Goal: Task Accomplishment & Management: Manage account settings

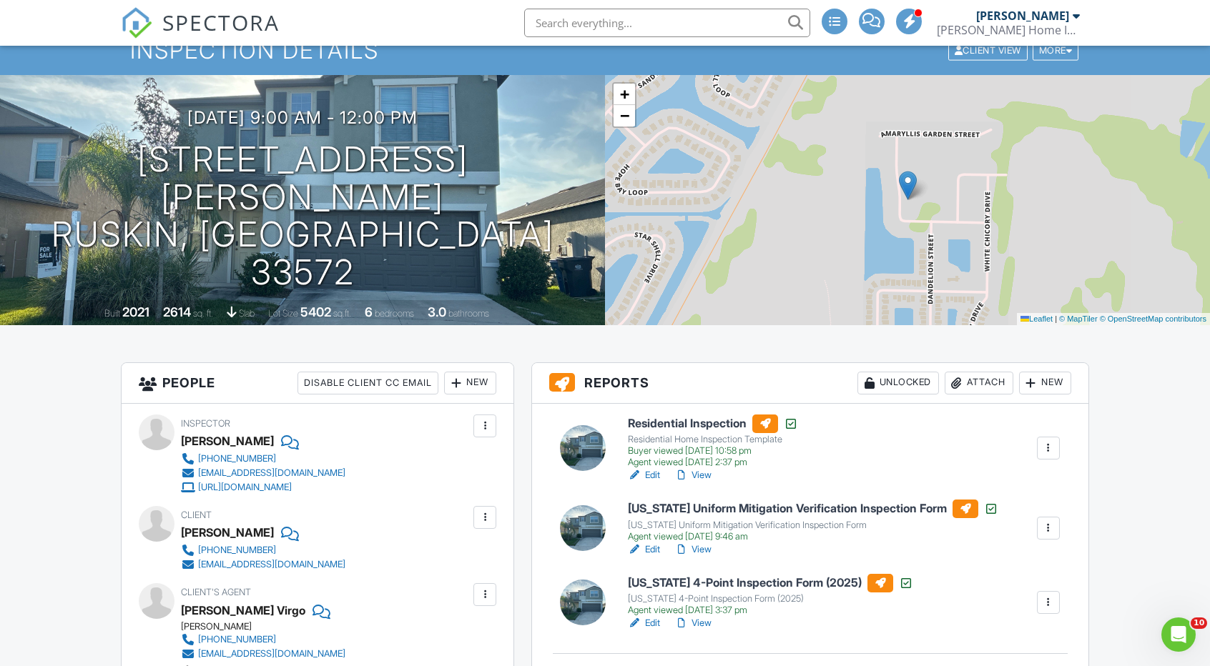
click at [1049, 452] on div at bounding box center [1048, 448] width 14 height 14
click at [1014, 513] on link "Reinspection Report" at bounding box center [995, 513] width 117 height 16
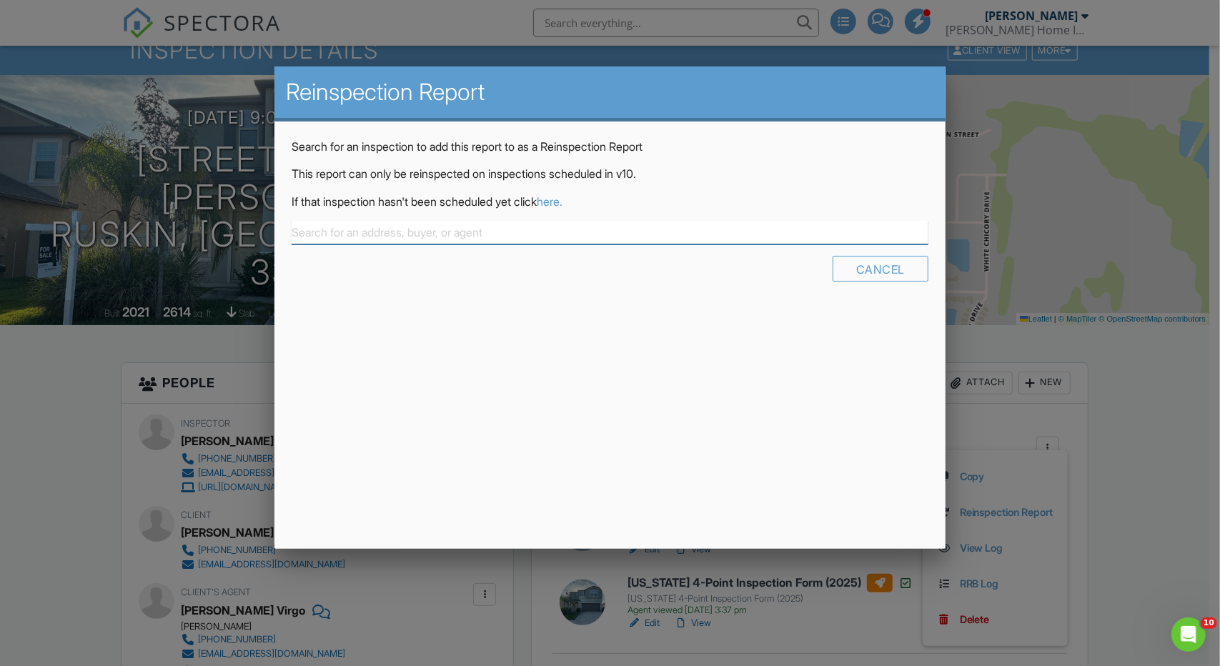
click at [499, 239] on input "text" at bounding box center [610, 233] width 637 height 24
click at [563, 199] on link "here." at bounding box center [550, 201] width 26 height 14
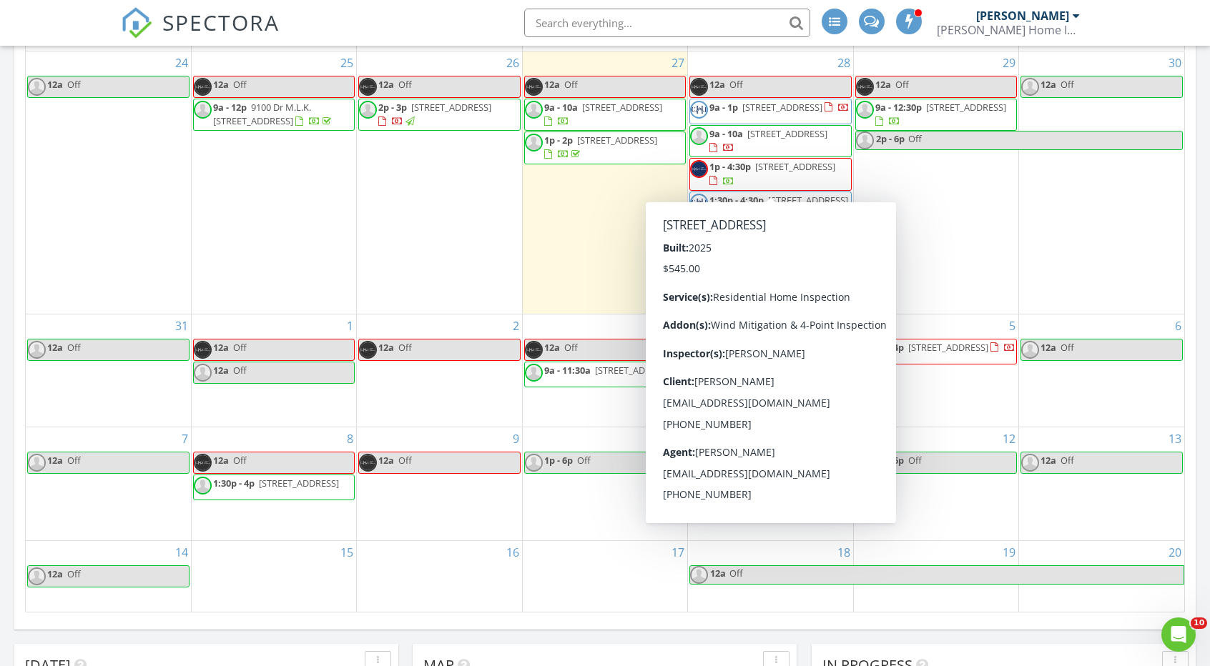
scroll to position [286, 0]
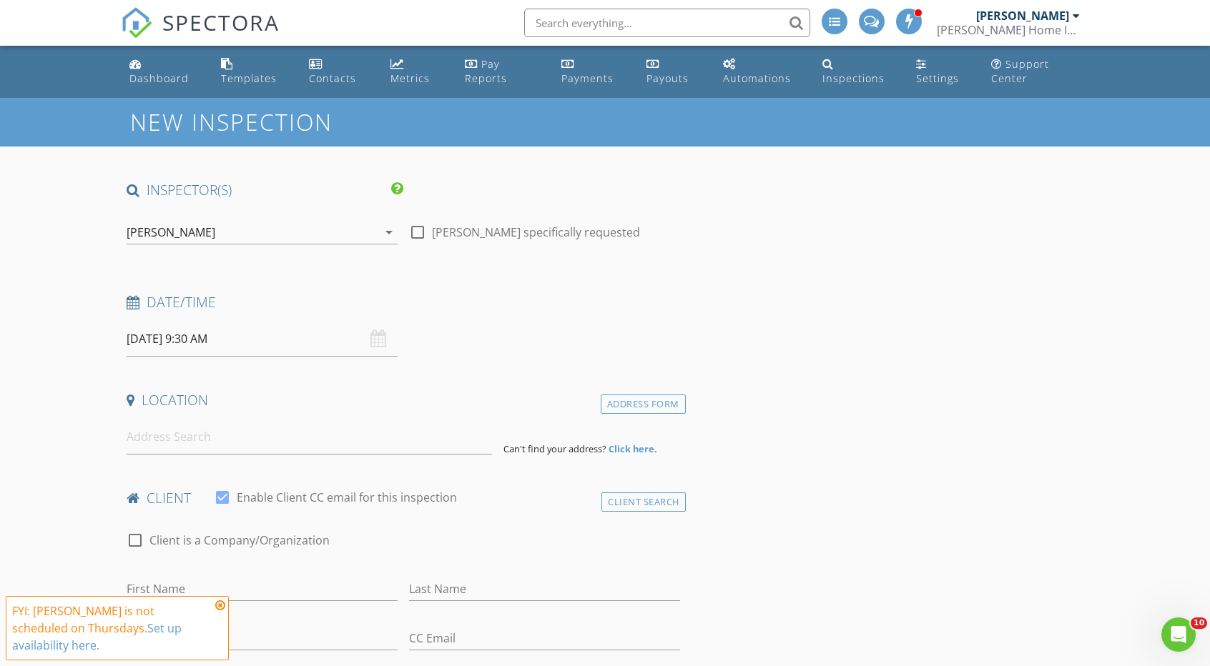
type input "[GEOGRAPHIC_DATA]"
type input "[PERSON_NAME]"
type input "[EMAIL_ADDRESS][DOMAIN_NAME]"
type input "[PHONE_NUMBER]"
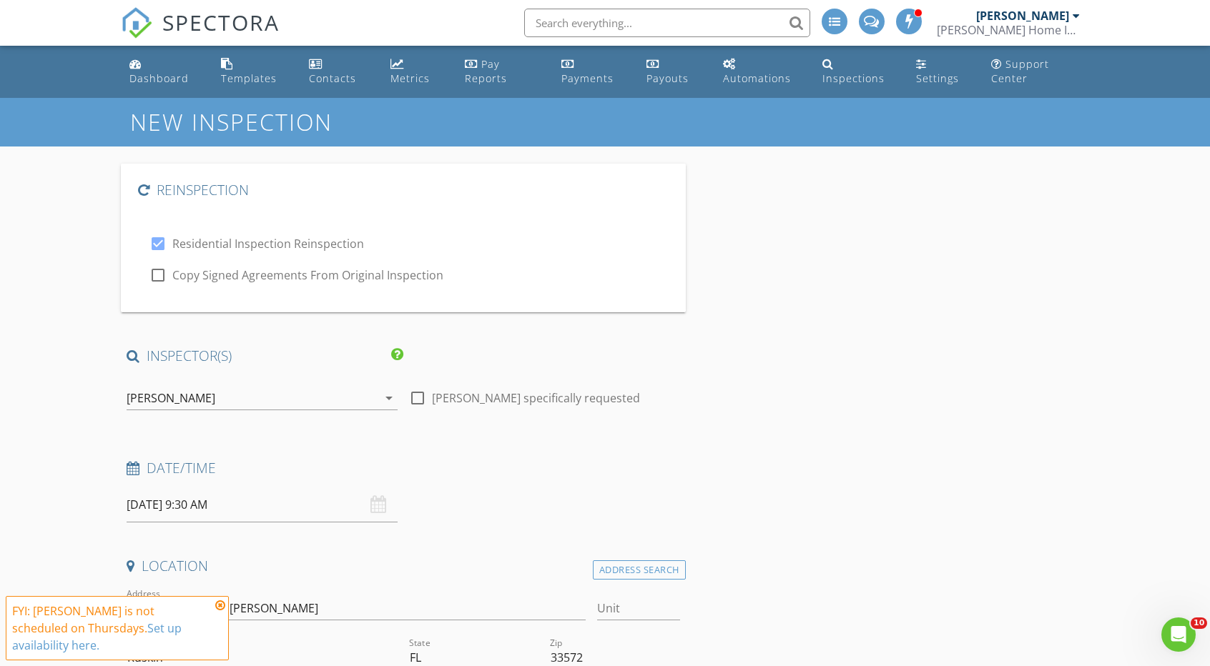
click at [315, 232] on div "check_box Residential Inspection Reinspection" at bounding box center [403, 242] width 508 height 20
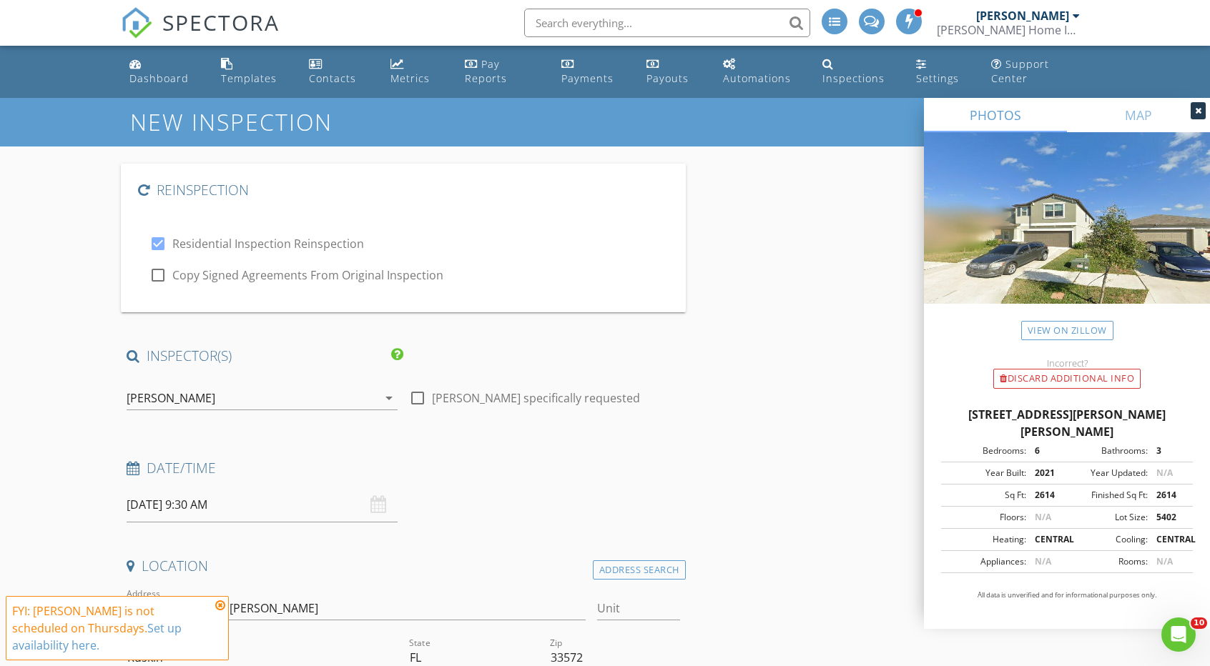
type input "0520"
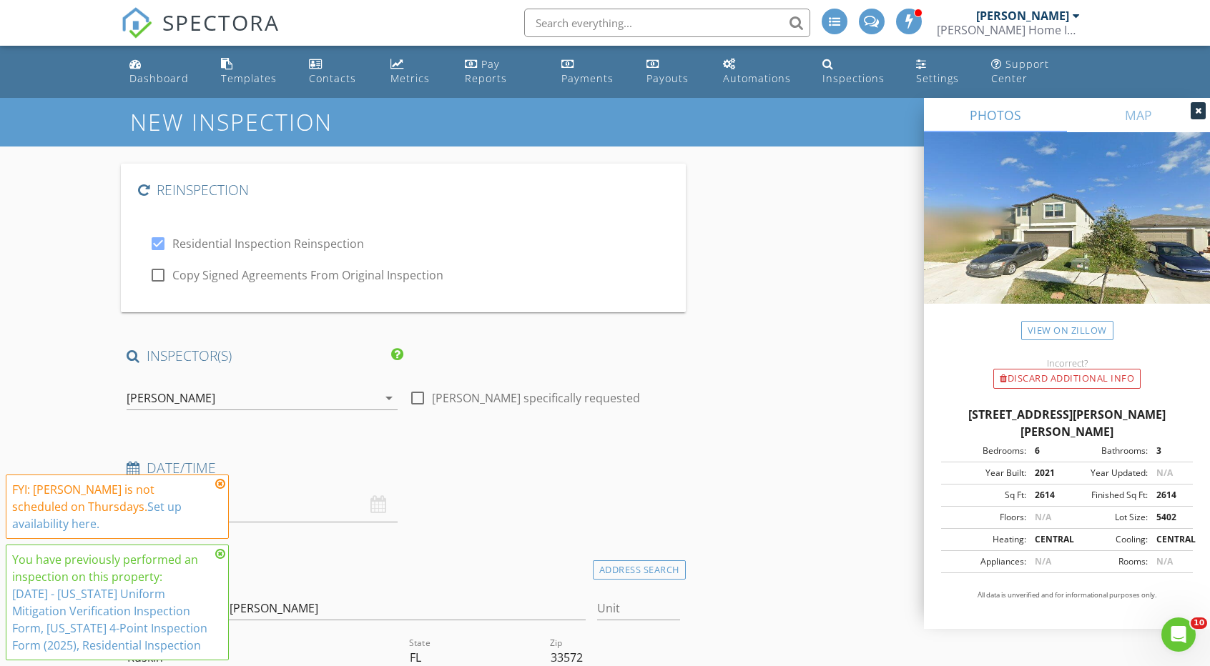
click at [219, 484] on icon at bounding box center [220, 483] width 10 height 11
click at [224, 555] on icon at bounding box center [220, 553] width 10 height 11
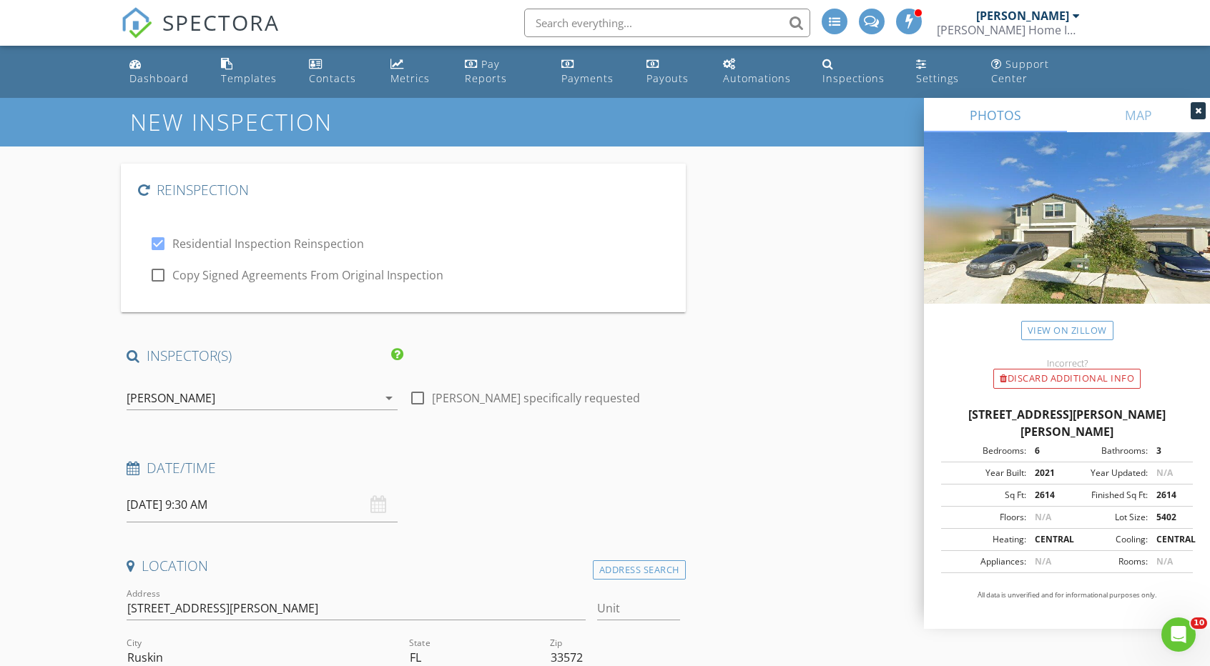
click at [244, 396] on div "[PERSON_NAME]" at bounding box center [252, 398] width 251 height 23
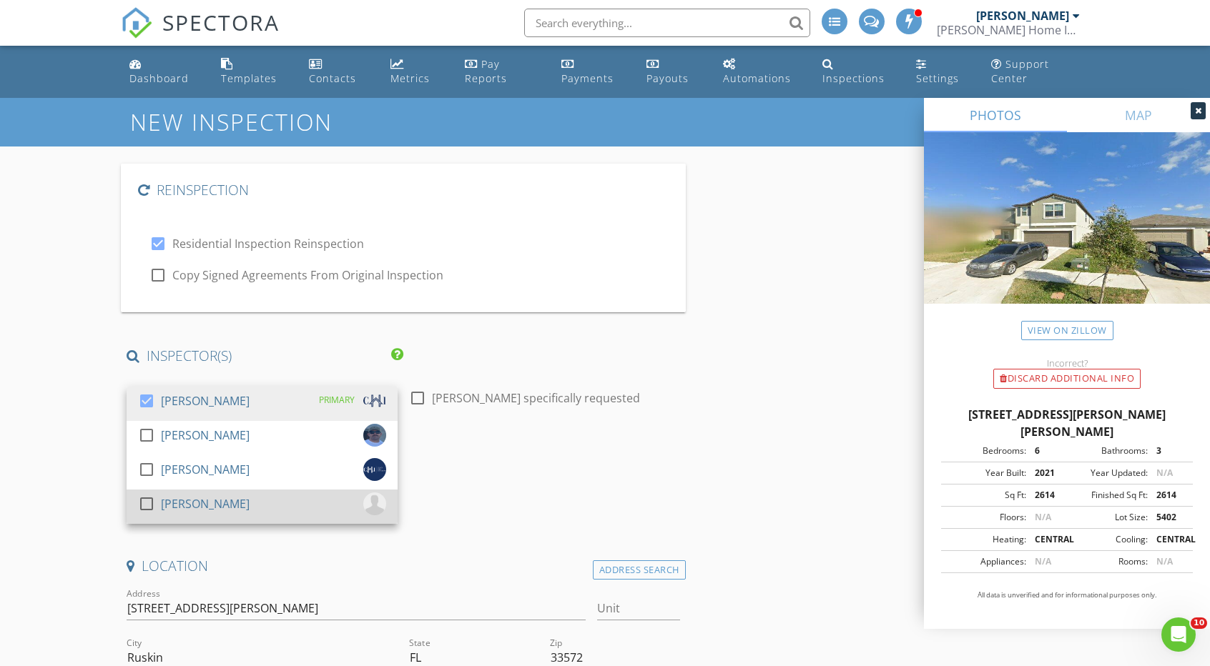
click at [233, 506] on div "check_box_outline_blank Jeff Golden" at bounding box center [262, 507] width 248 height 29
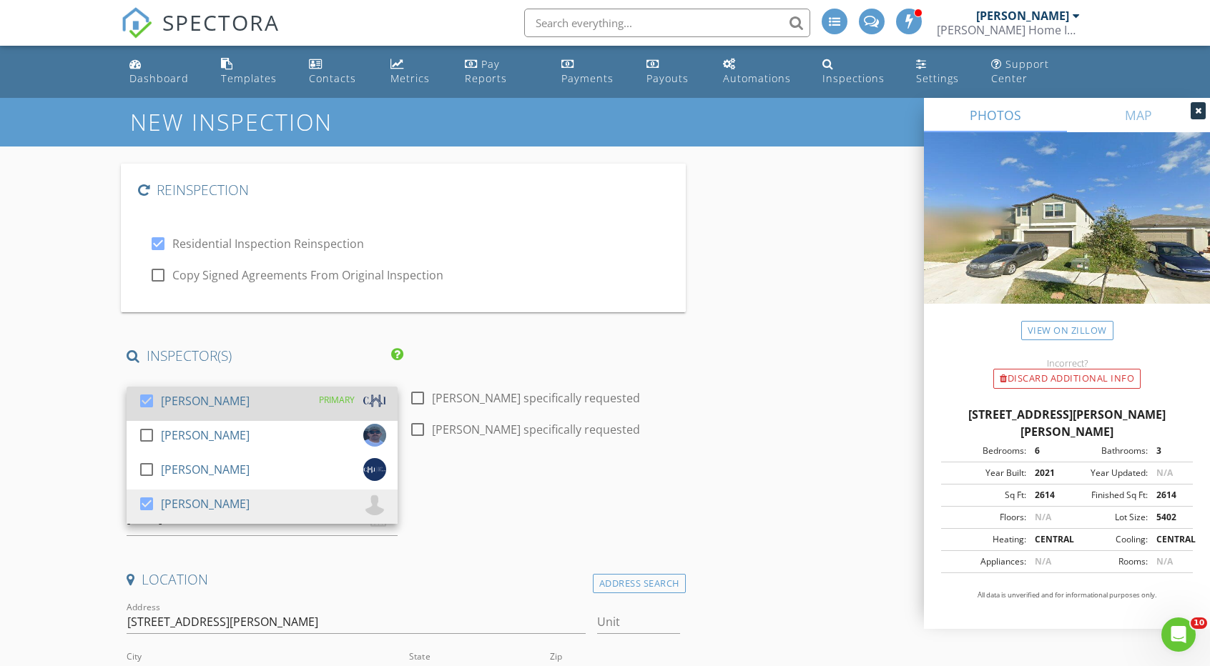
click at [230, 411] on div "[PERSON_NAME]" at bounding box center [205, 401] width 89 height 23
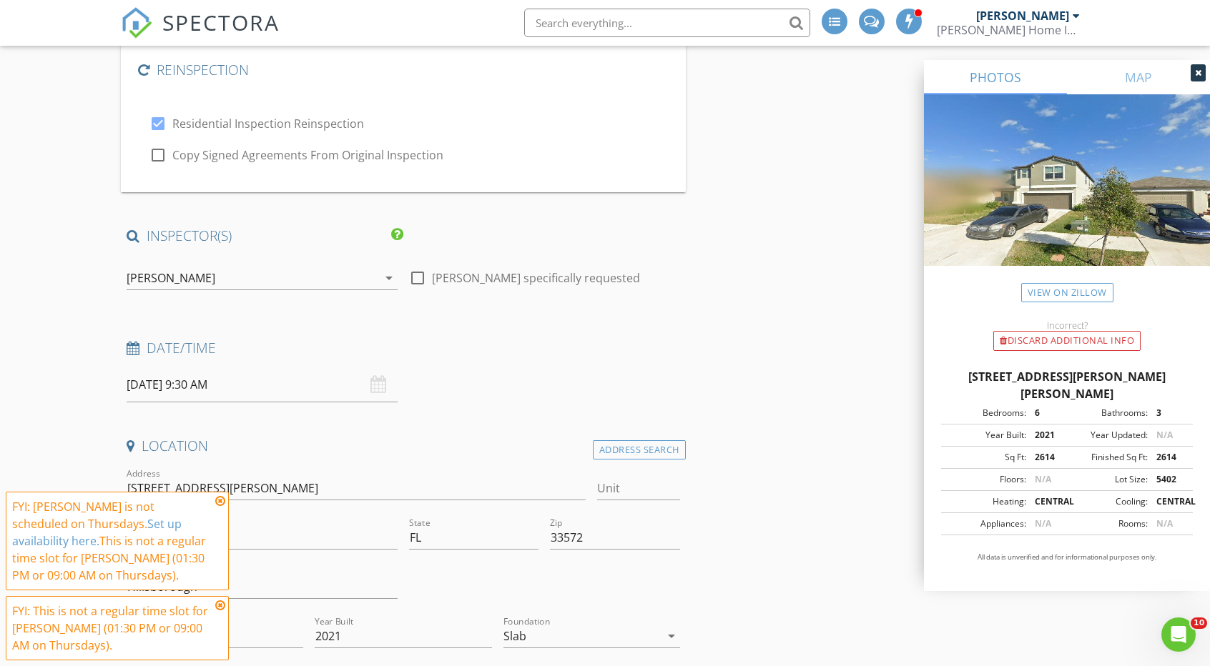
scroll to position [357, 0]
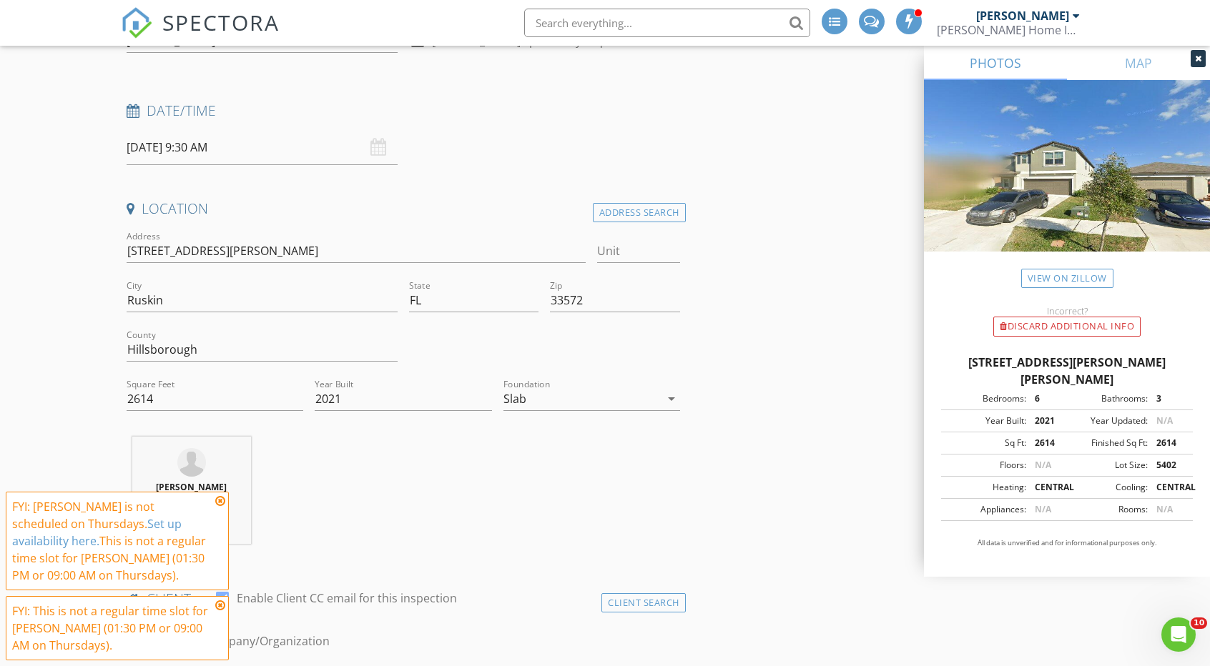
click at [224, 501] on icon at bounding box center [220, 500] width 10 height 11
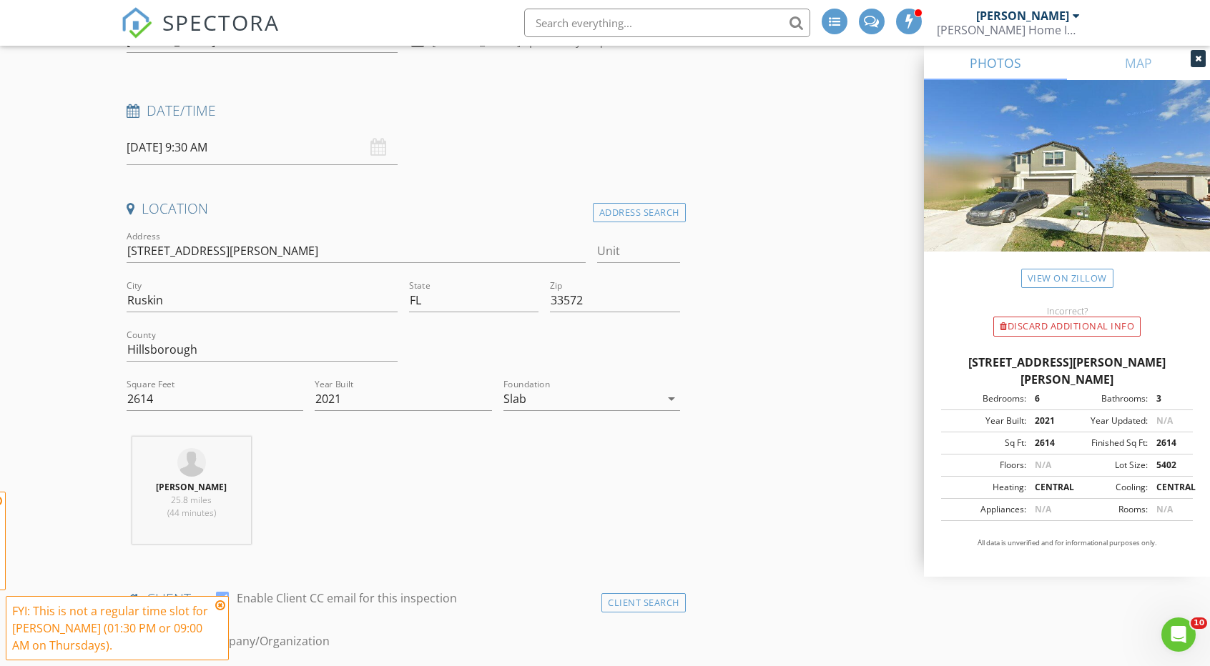
drag, startPoint x: 230, startPoint y: 188, endPoint x: 225, endPoint y: 158, distance: 30.4
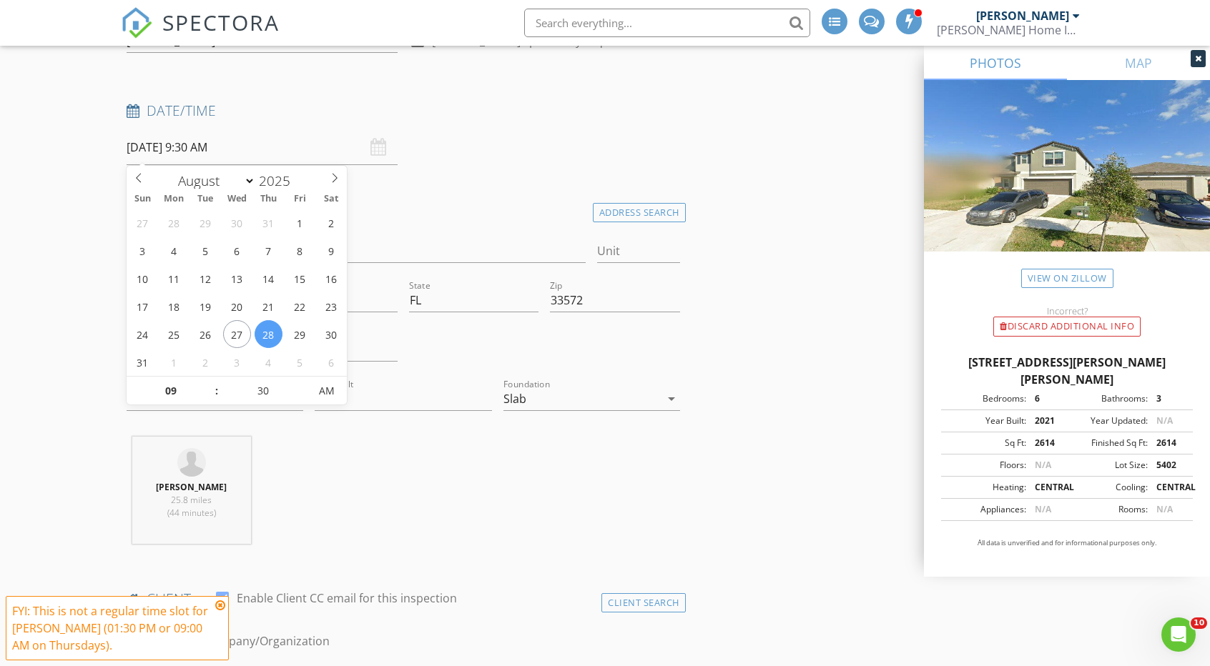
click at [225, 158] on input "08/28/2025 9:30 AM" at bounding box center [262, 147] width 271 height 35
type input "10"
type input "08/28/2025 10:30 AM"
click at [212, 387] on span at bounding box center [209, 384] width 10 height 14
type input "11"
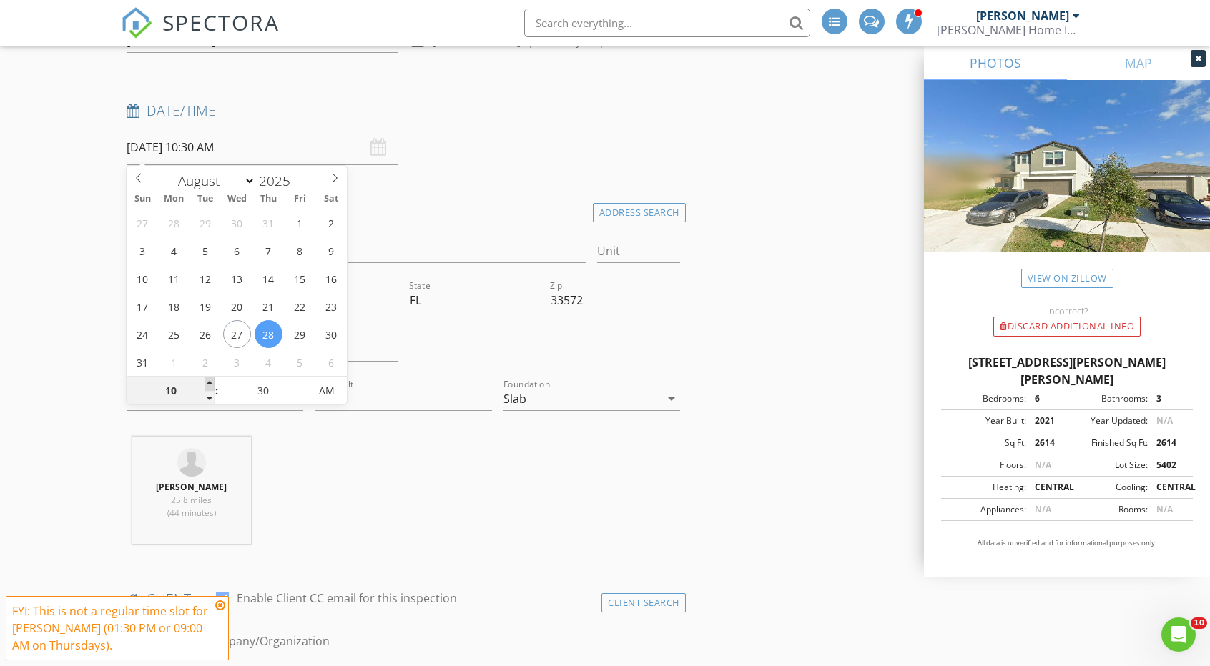
type input "08/28/2025 11:30 AM"
click at [212, 387] on span at bounding box center [209, 384] width 10 height 14
type input "12"
type input "08/28/2025 12:30 PM"
click at [212, 387] on span at bounding box center [209, 384] width 10 height 14
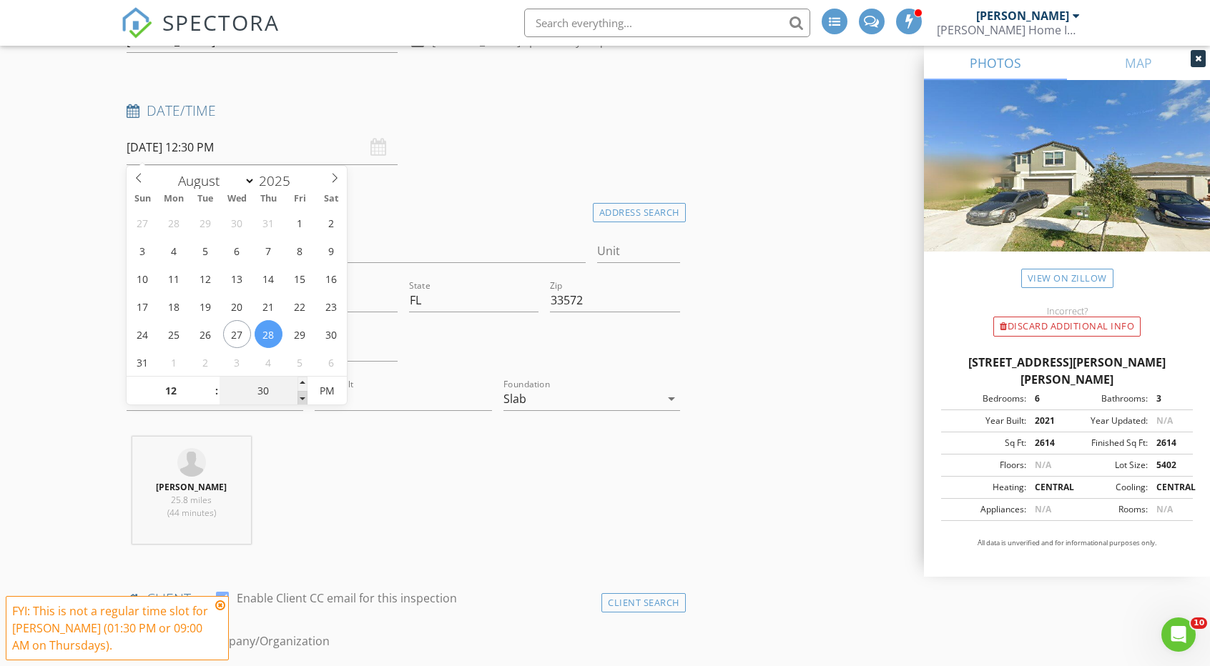
type input "25"
type input "08/28/2025 12:25 PM"
click at [302, 402] on span at bounding box center [302, 398] width 10 height 14
type input "20"
type input "08/28/2025 12:20 PM"
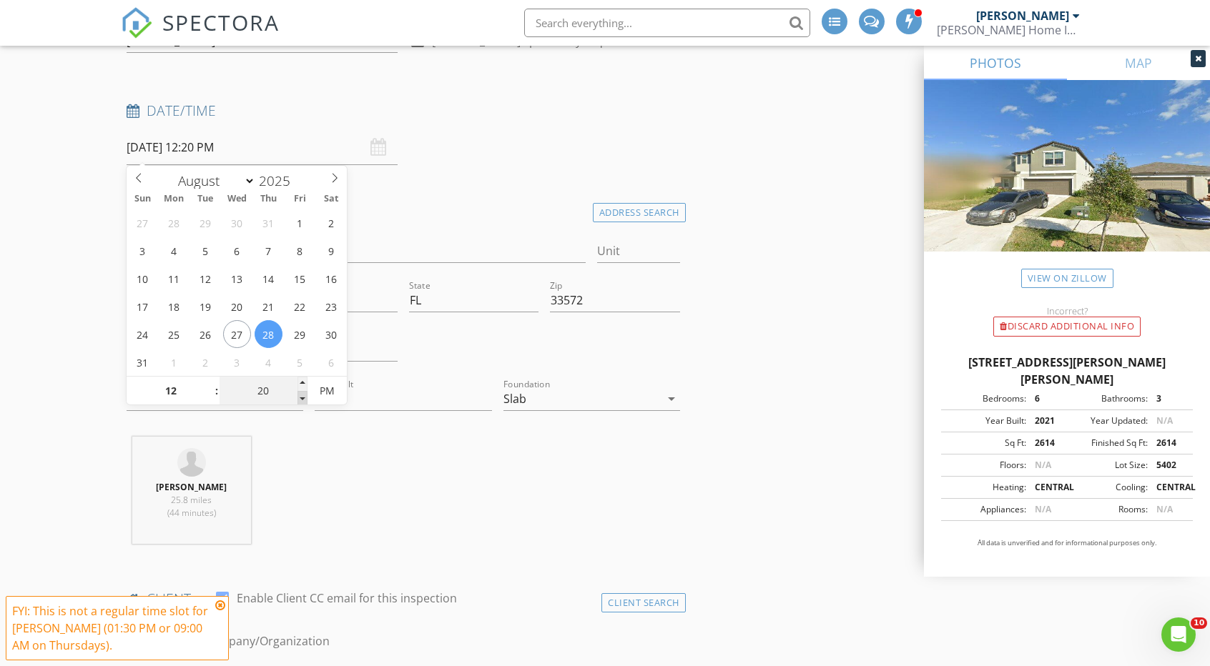
click at [302, 402] on span at bounding box center [302, 398] width 10 height 14
type input "15"
type input "08/28/2025 12:15 PM"
click at [302, 402] on span at bounding box center [302, 398] width 10 height 14
type input "10"
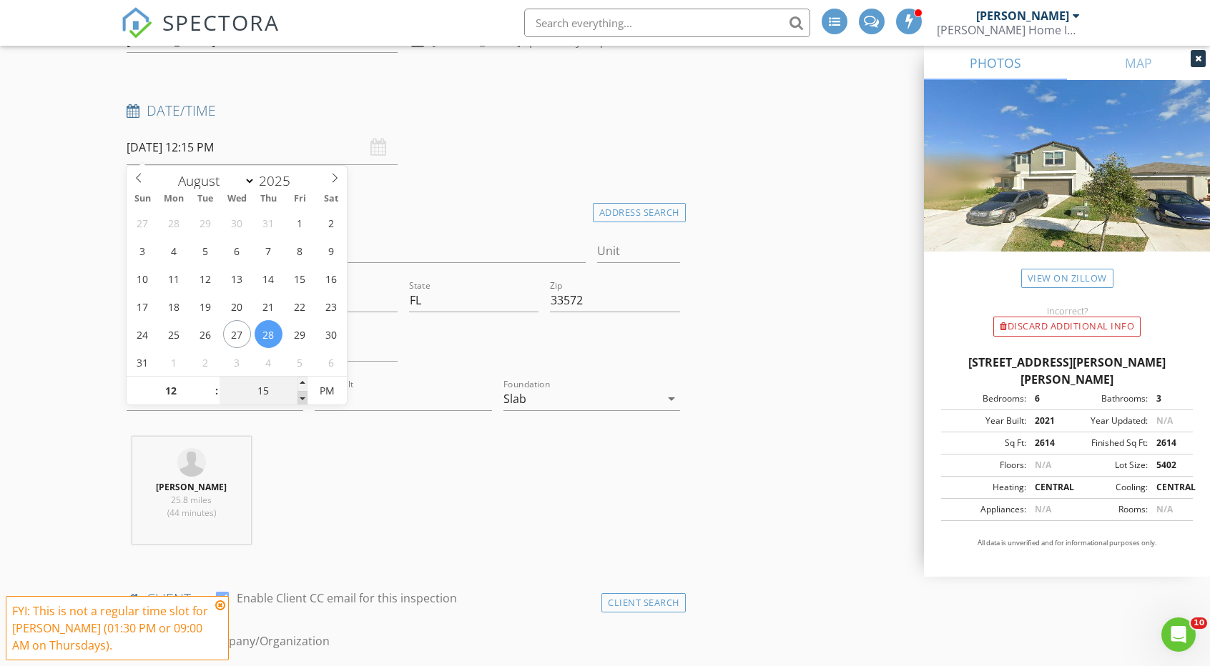
type input "08/28/2025 12:10 PM"
click at [302, 402] on span at bounding box center [302, 398] width 10 height 14
type input "05"
type input "08/28/2025 12:05 PM"
click at [302, 402] on span at bounding box center [302, 398] width 10 height 14
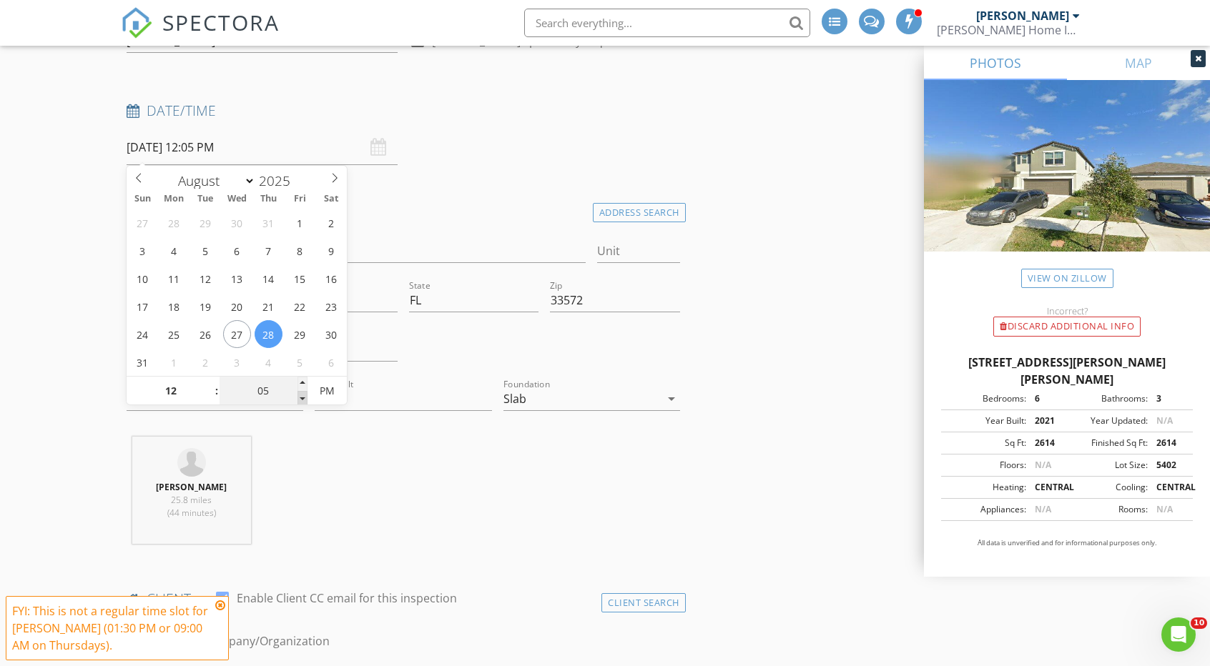
type input "00"
type input "08/28/2025 12:00 PM"
click at [302, 402] on span at bounding box center [302, 398] width 10 height 14
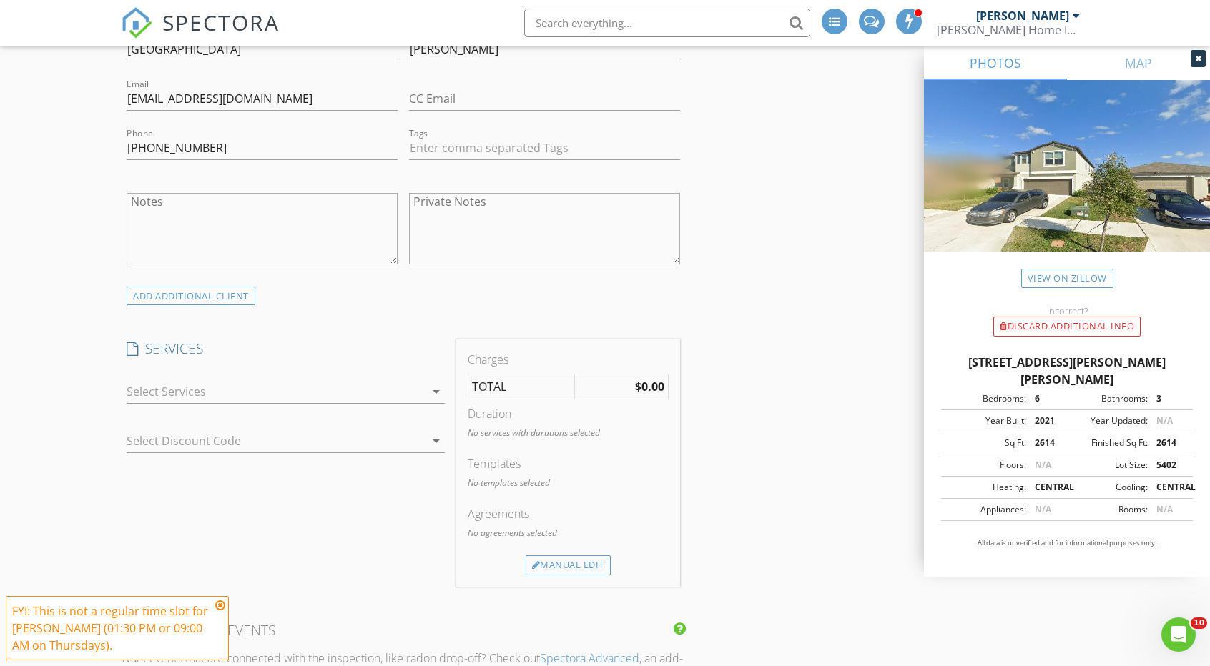
scroll to position [1001, 0]
click at [150, 379] on div at bounding box center [276, 388] width 298 height 23
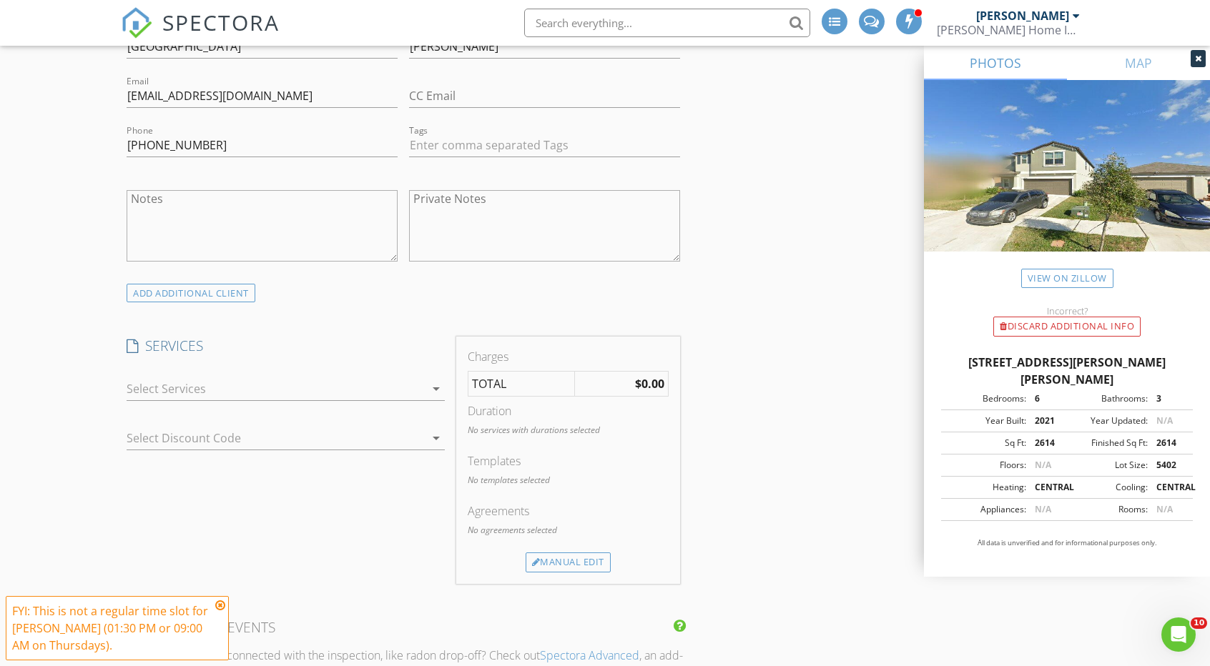
click at [512, 560] on div "Manual Edit" at bounding box center [568, 563] width 201 height 20
click at [536, 567] on div "Manual Edit" at bounding box center [567, 563] width 85 height 20
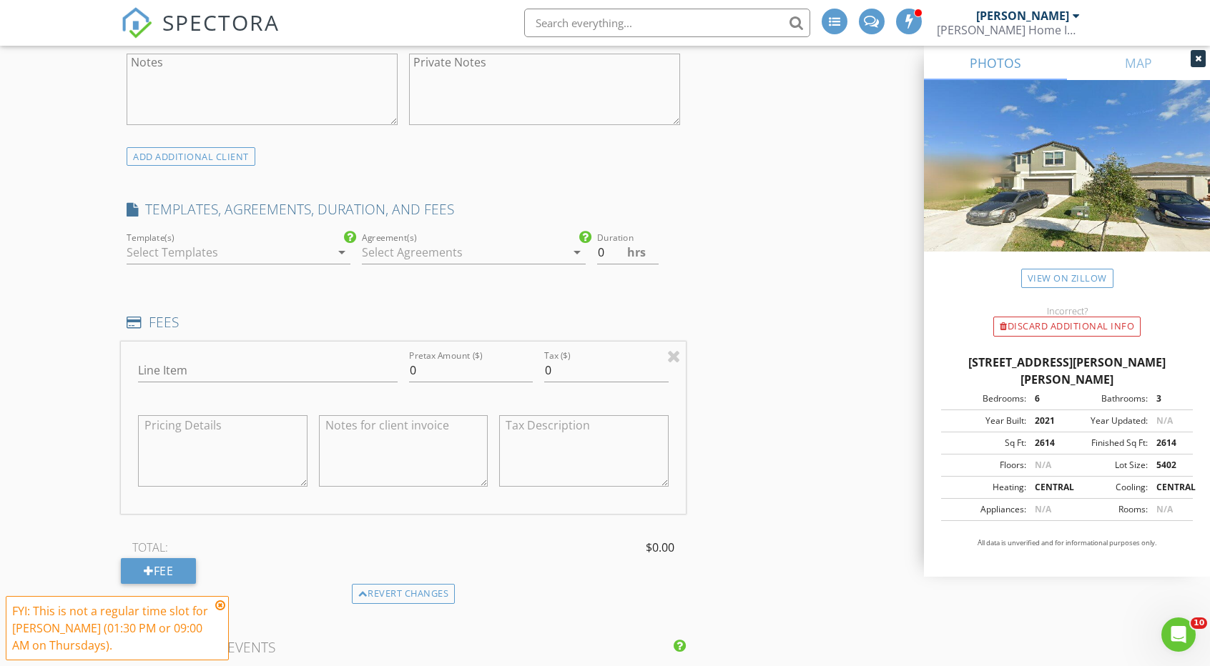
scroll to position [1144, 0]
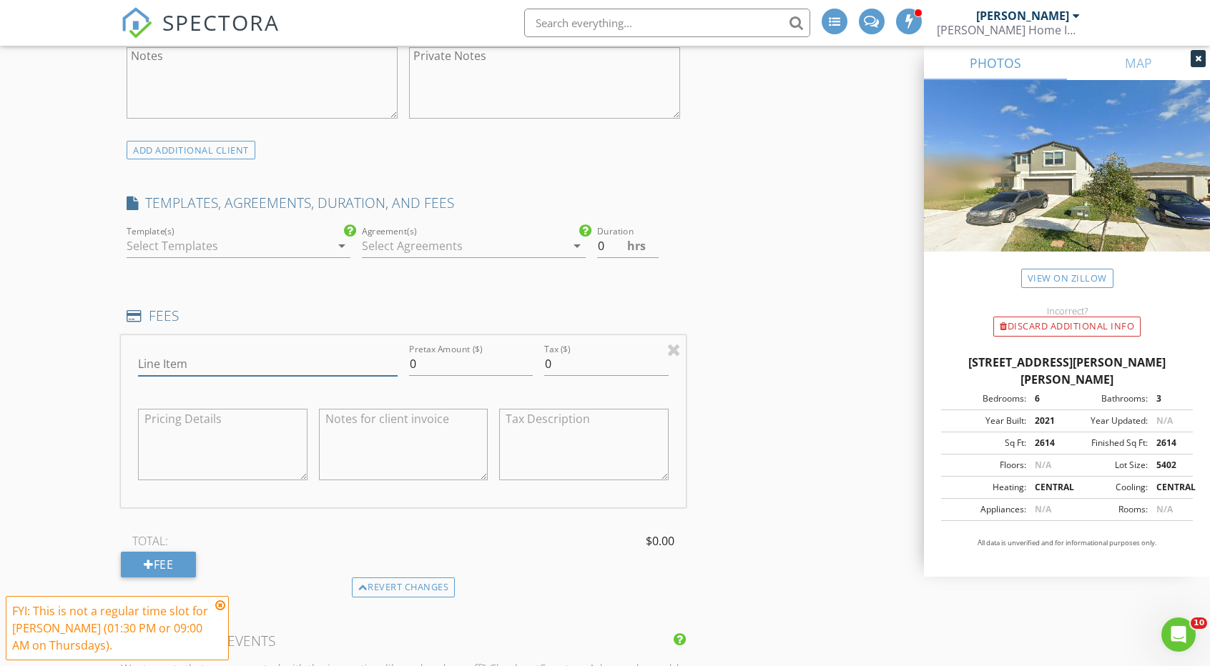
click at [237, 362] on input "Line Item" at bounding box center [267, 364] width 259 height 24
type input "Reinspectiion"
type input "150"
click at [237, 362] on input "Reinspectiion" at bounding box center [267, 364] width 259 height 24
type input "Reinspection"
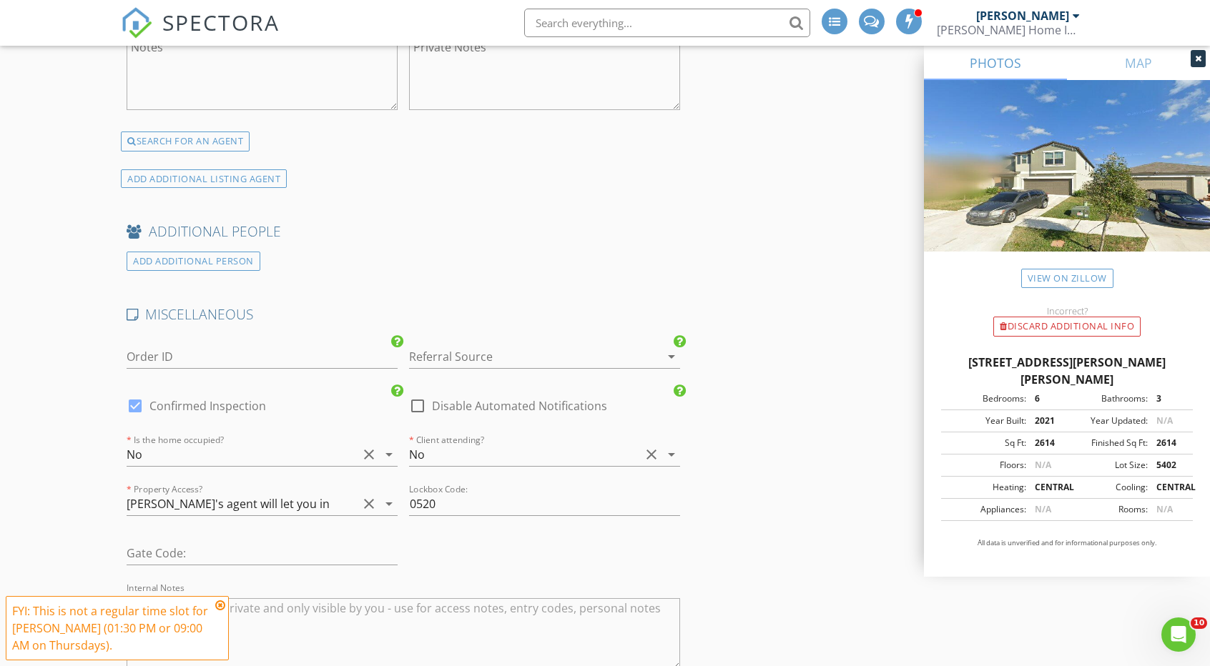
click at [473, 399] on label "Disable Automated Notifications" at bounding box center [519, 406] width 175 height 14
checkbox input "true"
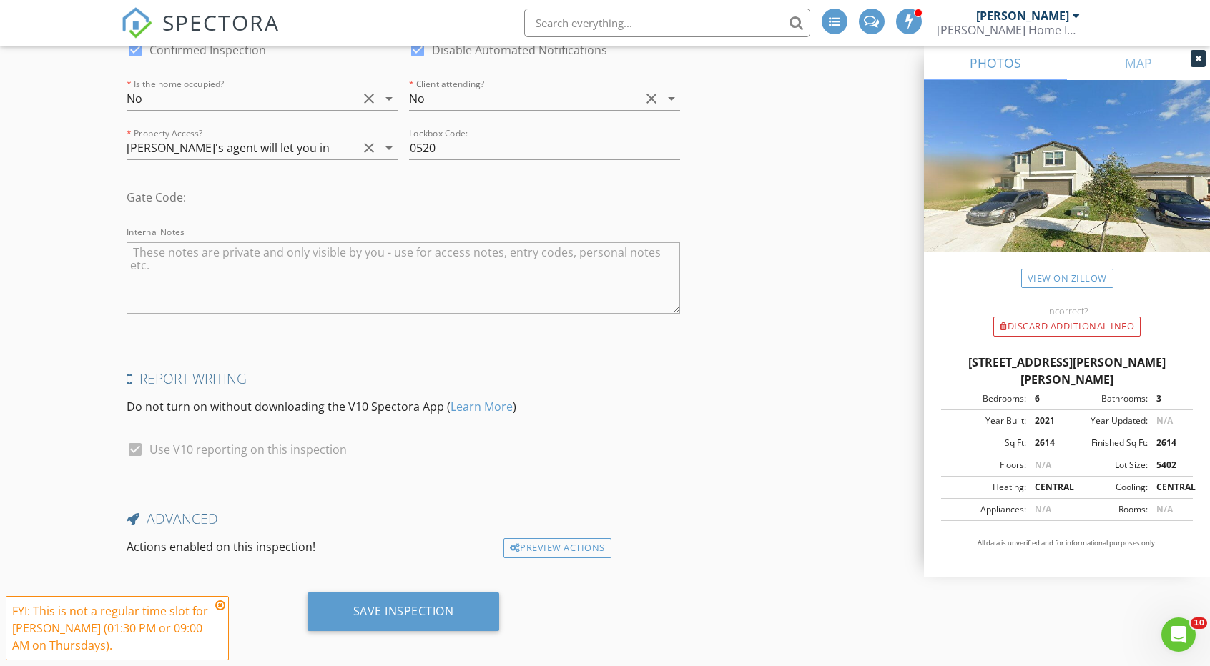
scroll to position [3073, 0]
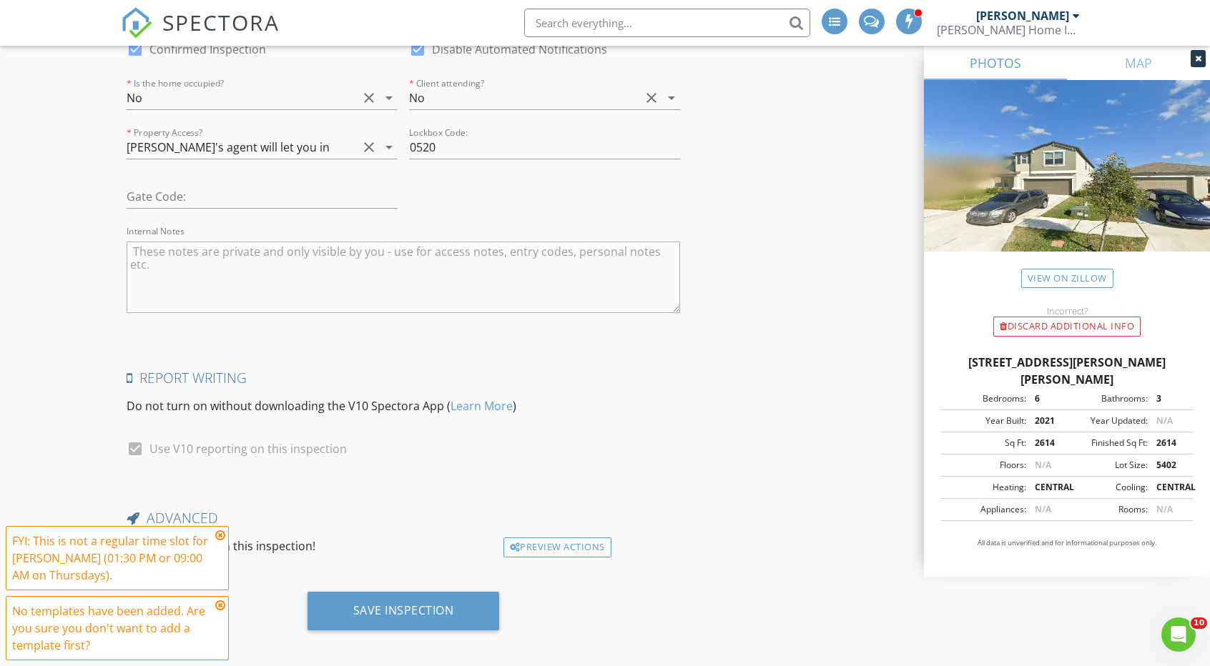
click at [216, 538] on icon at bounding box center [220, 535] width 10 height 11
click at [218, 607] on icon at bounding box center [220, 605] width 10 height 11
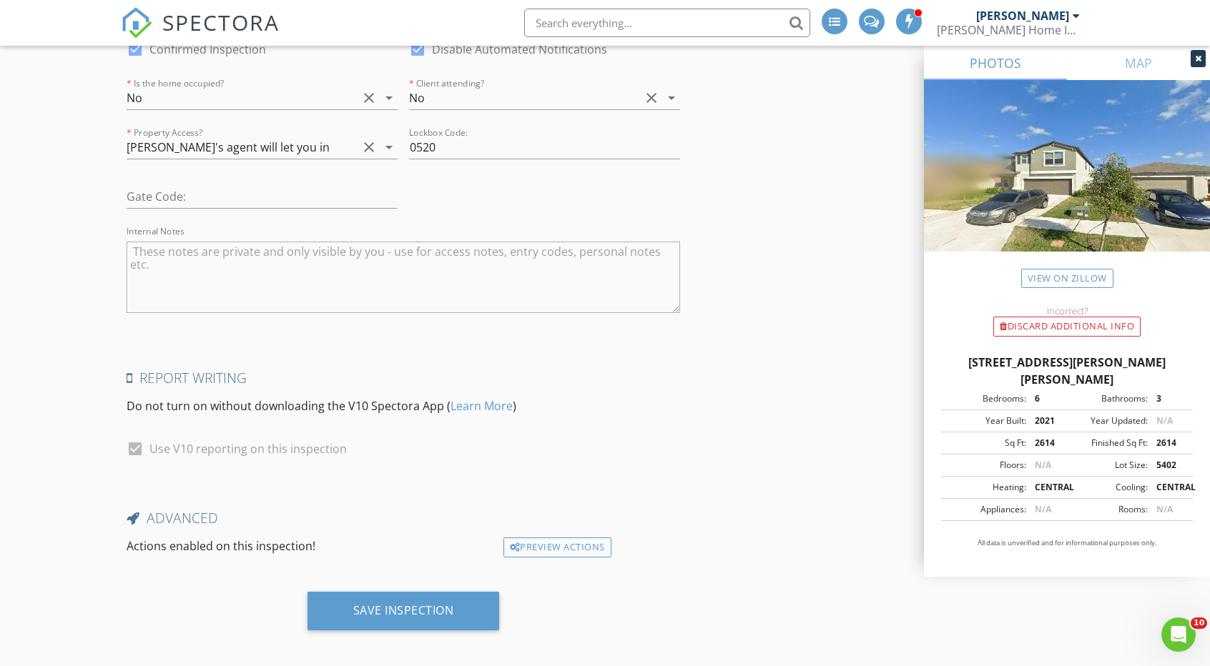
drag, startPoint x: 1215, startPoint y: 595, endPoint x: 4, endPoint y: 9, distance: 1345.7
click at [427, 607] on div "Save Inspection" at bounding box center [403, 610] width 101 height 14
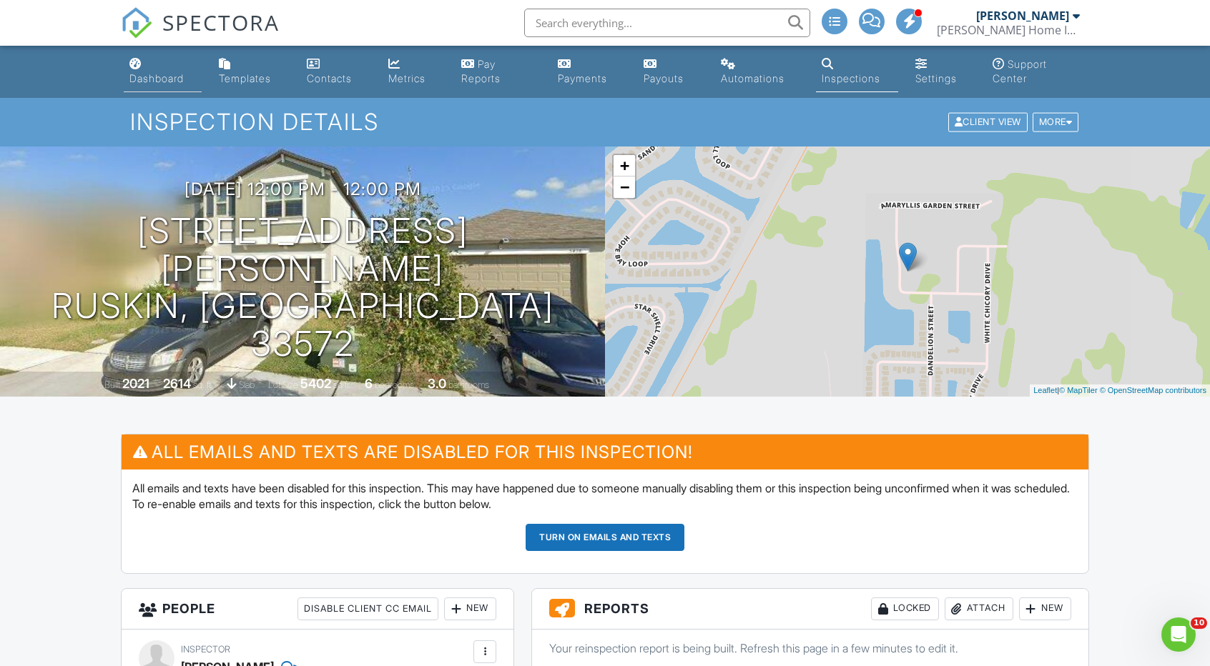
click at [173, 69] on link "Dashboard" at bounding box center [163, 71] width 78 height 41
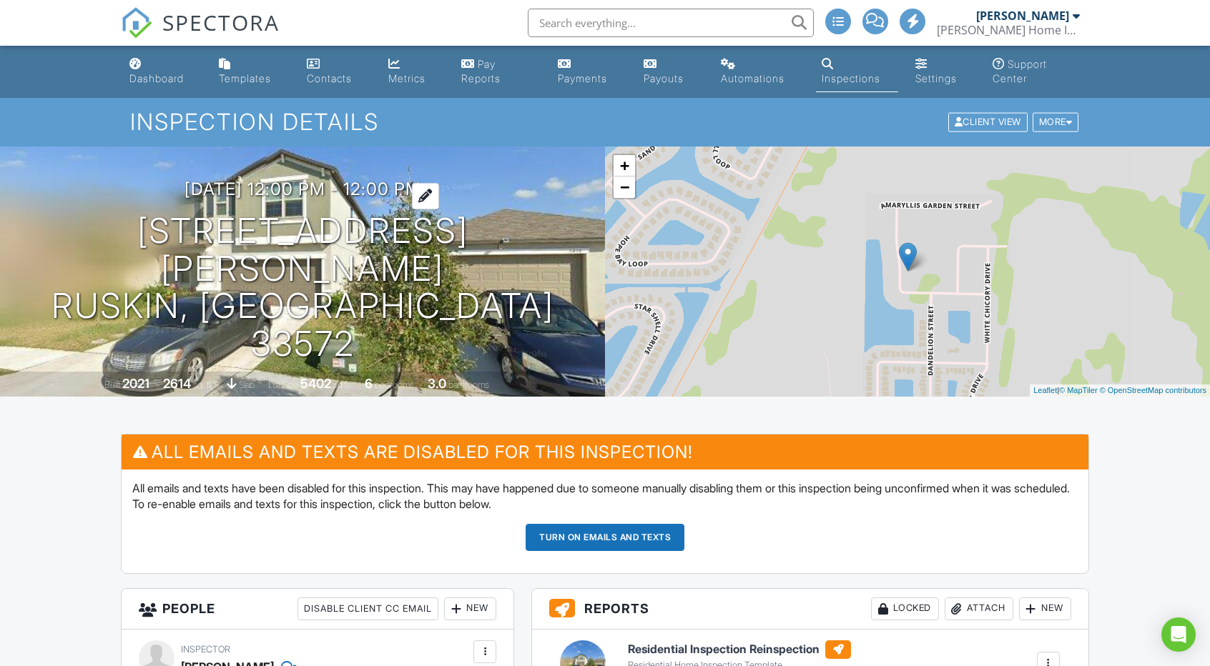
click at [332, 199] on h3 "[DATE] 12:00 pm - 12:00 pm" at bounding box center [302, 188] width 237 height 19
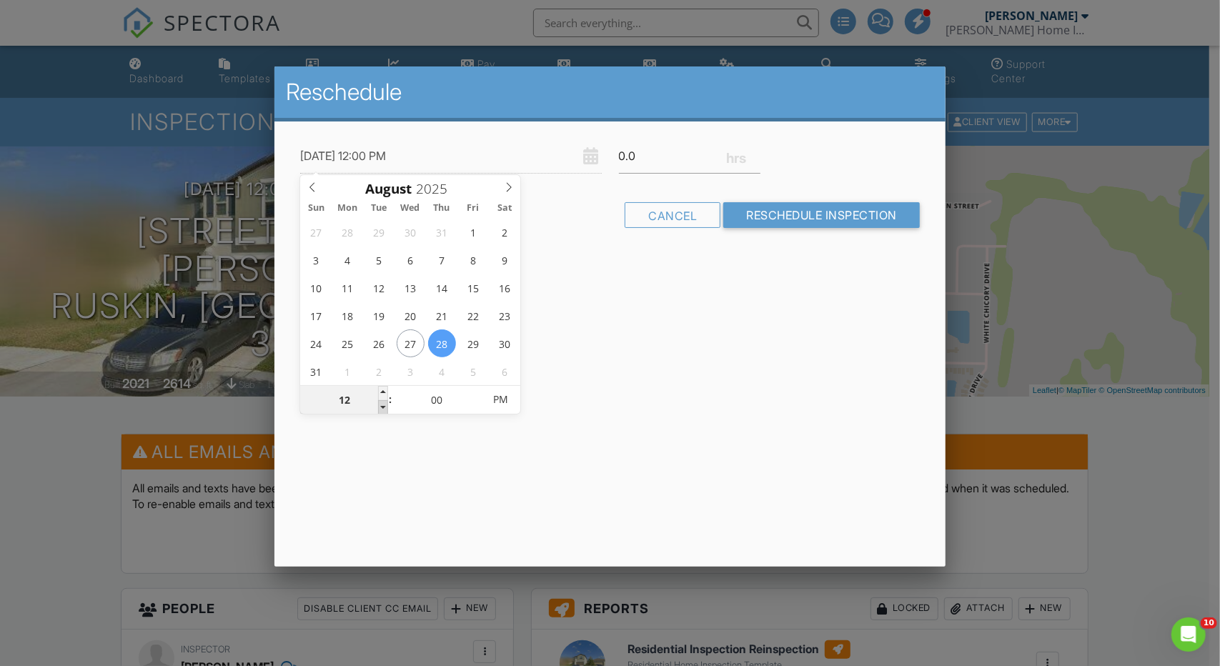
type input "08/28/2025 11:00 AM"
type input "11"
click at [387, 407] on span at bounding box center [383, 407] width 10 height 14
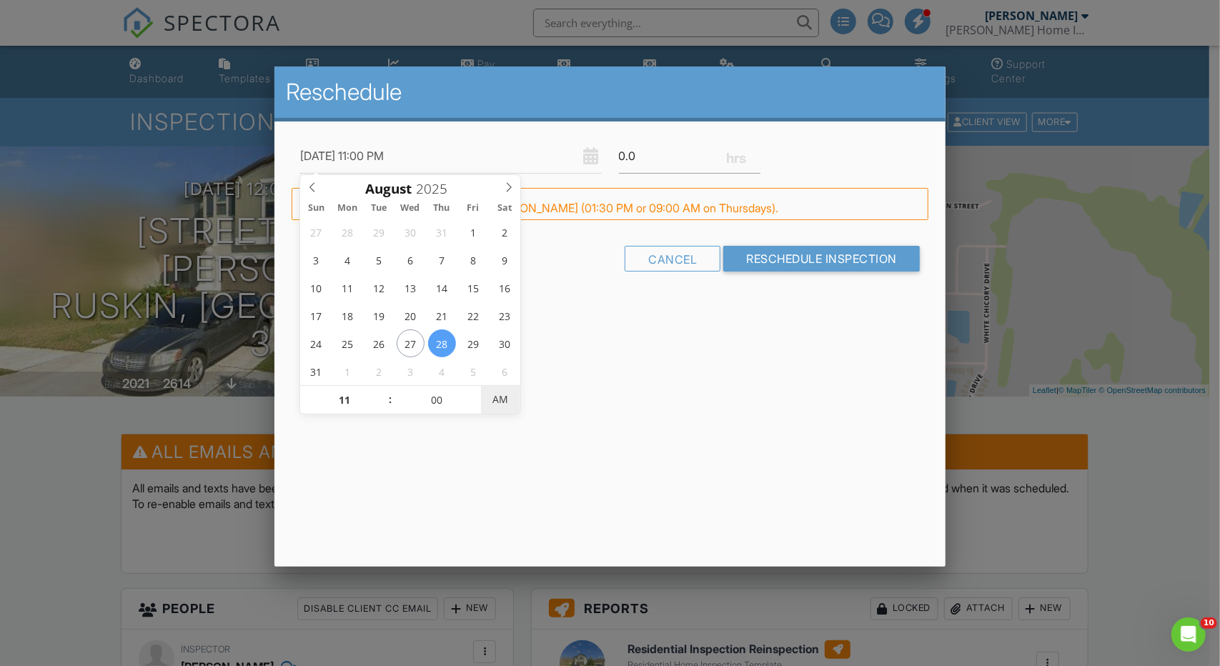
click at [493, 404] on span "AM" at bounding box center [500, 399] width 39 height 29
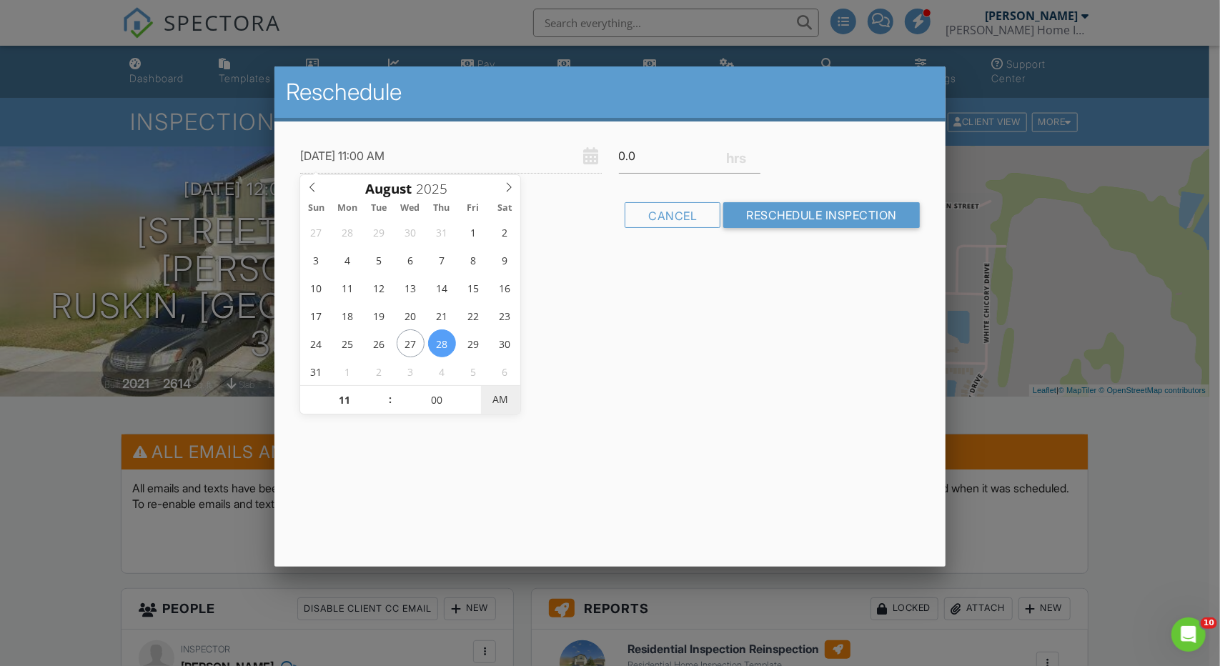
click at [493, 404] on span "AM" at bounding box center [500, 399] width 39 height 29
type input "08/28/2025 10:55 AM"
type input "10"
type input "55"
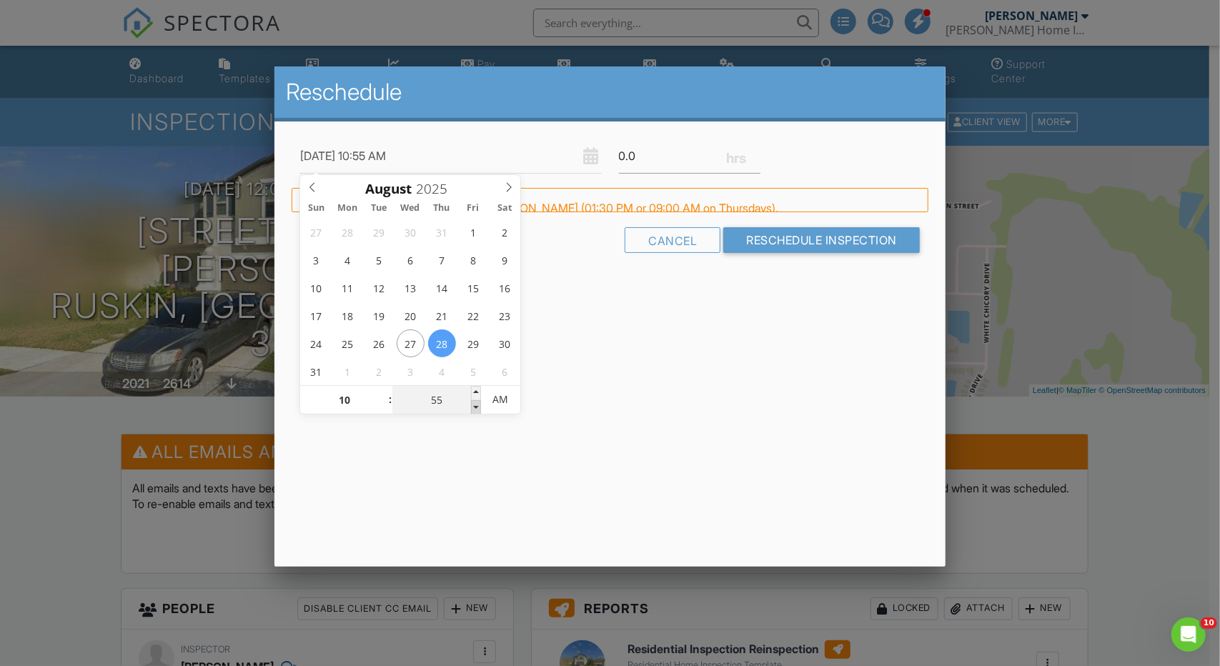
click at [479, 408] on span at bounding box center [476, 407] width 10 height 14
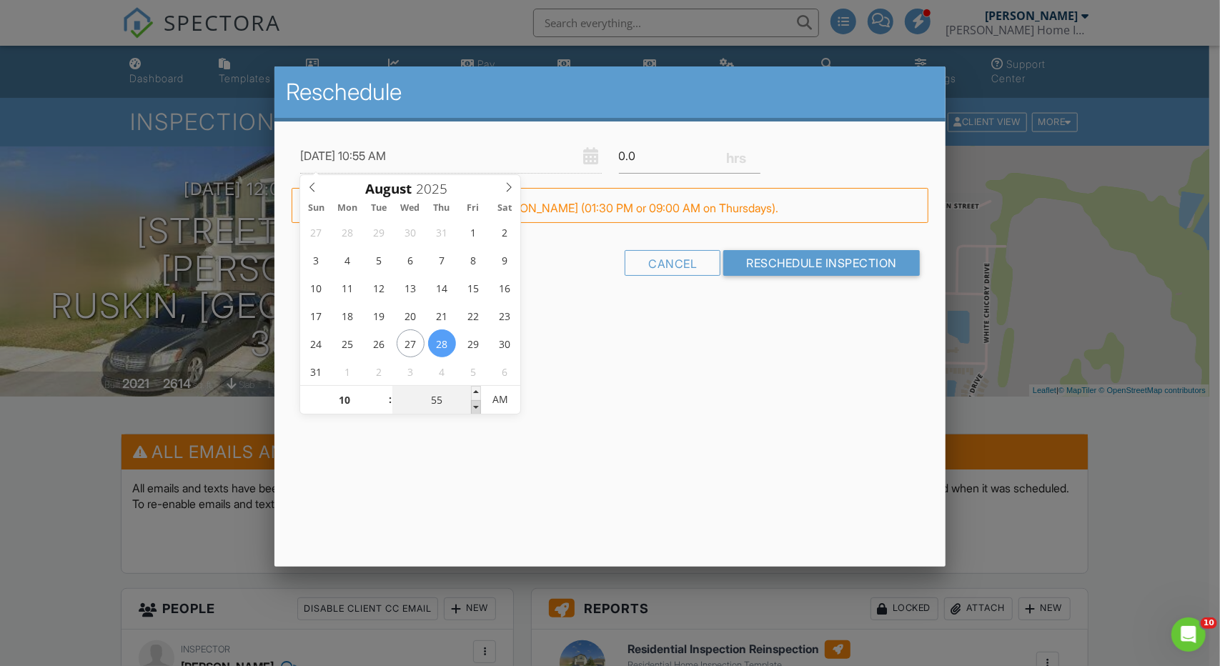
type input "08/28/2025 10:50 AM"
type input "50"
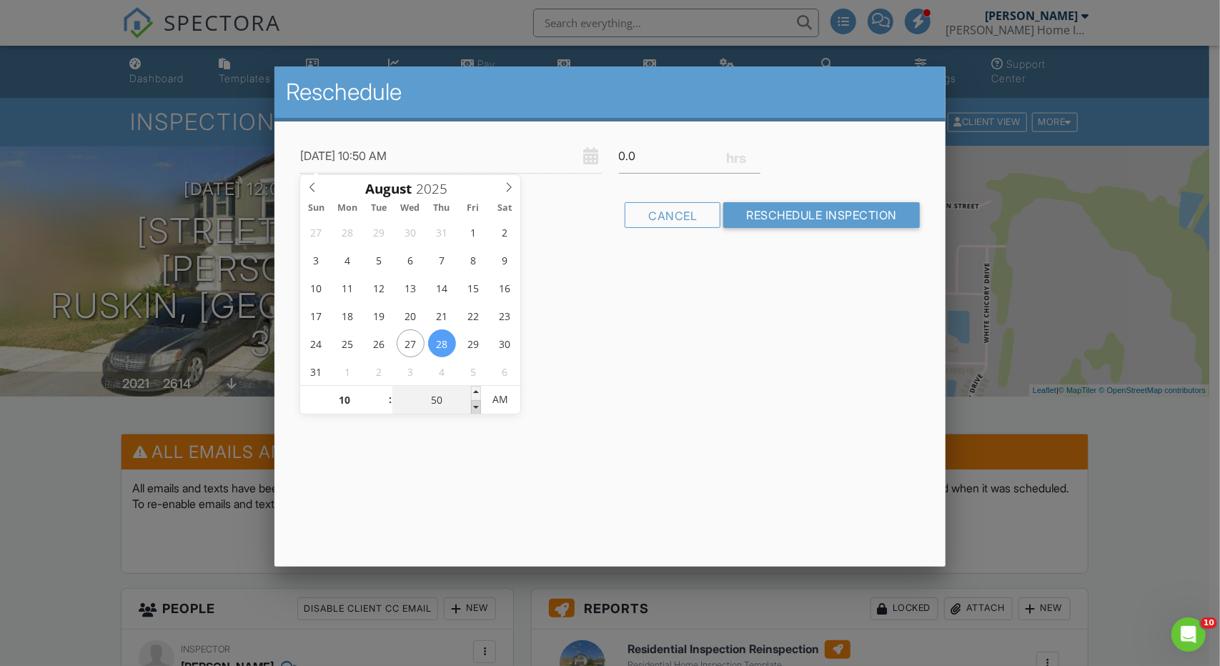
click at [479, 408] on span at bounding box center [476, 407] width 10 height 14
type input "08/28/2025 10:45 AM"
type input "45"
click at [479, 408] on span at bounding box center [476, 407] width 10 height 14
type input "08/28/2025 10:40 AM"
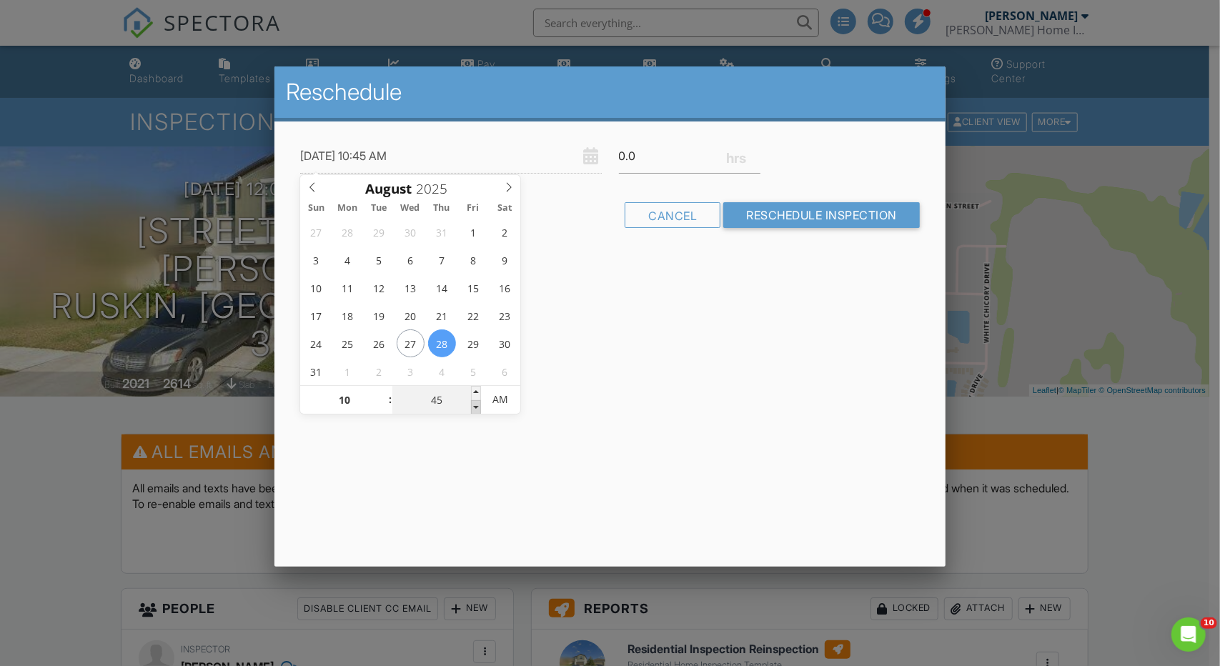
type input "40"
click at [479, 408] on span at bounding box center [476, 407] width 10 height 14
type input "08/28/2025 10:35 AM"
type input "35"
click at [480, 404] on span at bounding box center [476, 407] width 10 height 14
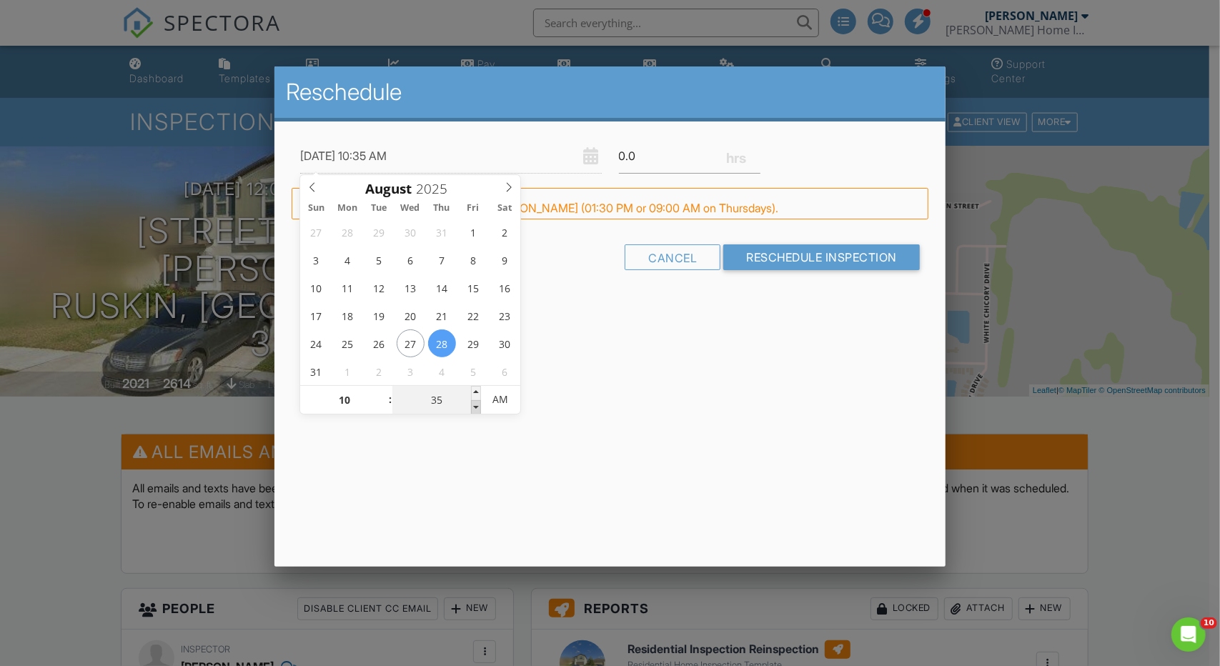
type input "08/28/2025 10:30 AM"
type input "30"
click at [480, 404] on span at bounding box center [476, 407] width 10 height 14
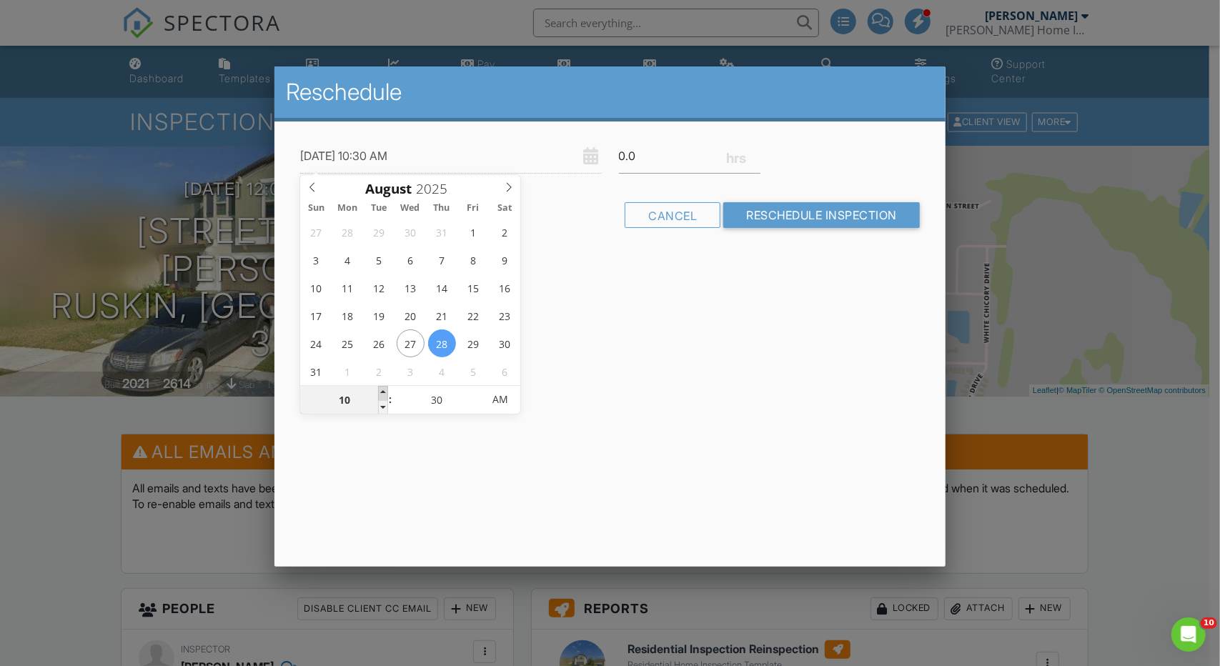
type input "08/28/2025 11:30 AM"
type input "11"
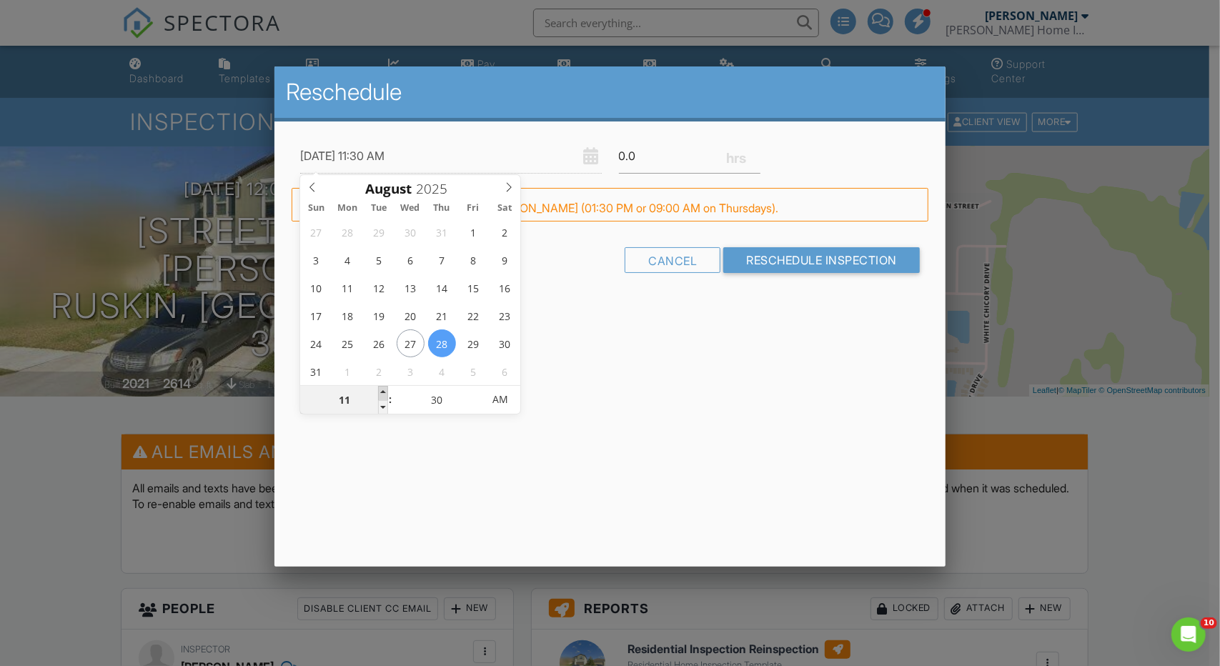
click at [386, 387] on span at bounding box center [383, 393] width 10 height 14
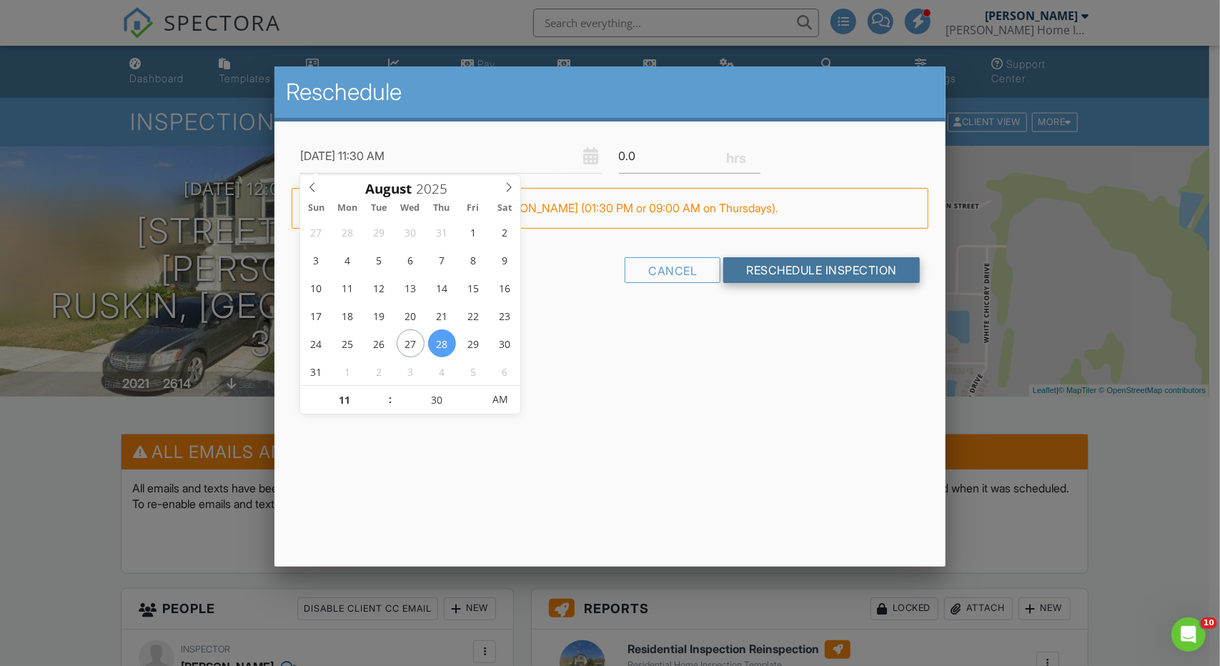
click at [761, 277] on input "Reschedule Inspection" at bounding box center [821, 270] width 197 height 26
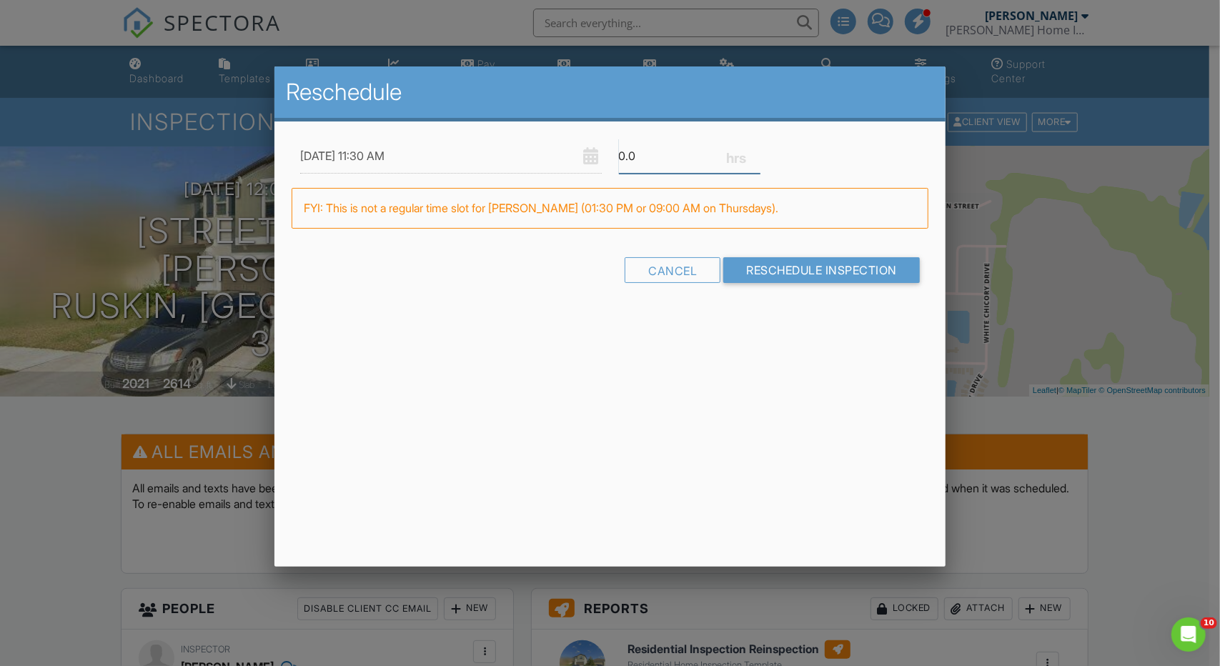
click at [682, 168] on input "0.0" at bounding box center [690, 156] width 142 height 35
type input "1"
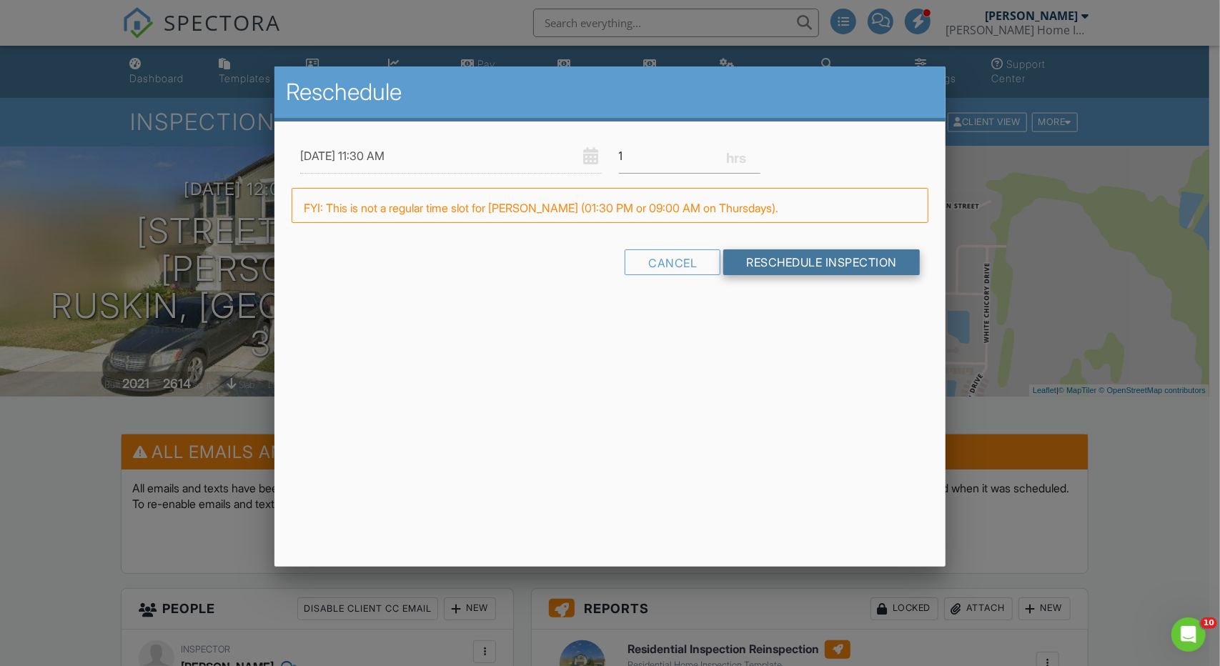
click at [849, 269] on div "Cancel Reschedule Inspection" at bounding box center [610, 267] width 637 height 36
click at [841, 262] on input "Reschedule Inspection" at bounding box center [821, 270] width 197 height 26
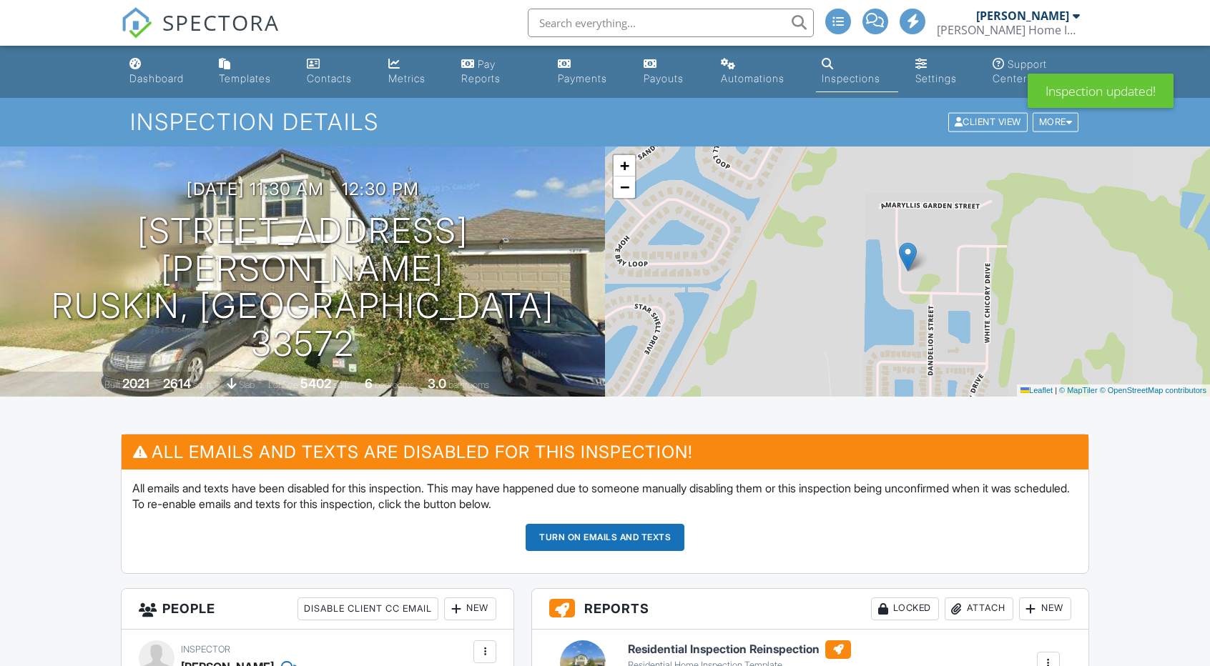
drag, startPoint x: 0, startPoint y: 0, endPoint x: 312, endPoint y: 1, distance: 312.4
click at [133, 69] on link "Dashboard" at bounding box center [163, 71] width 78 height 41
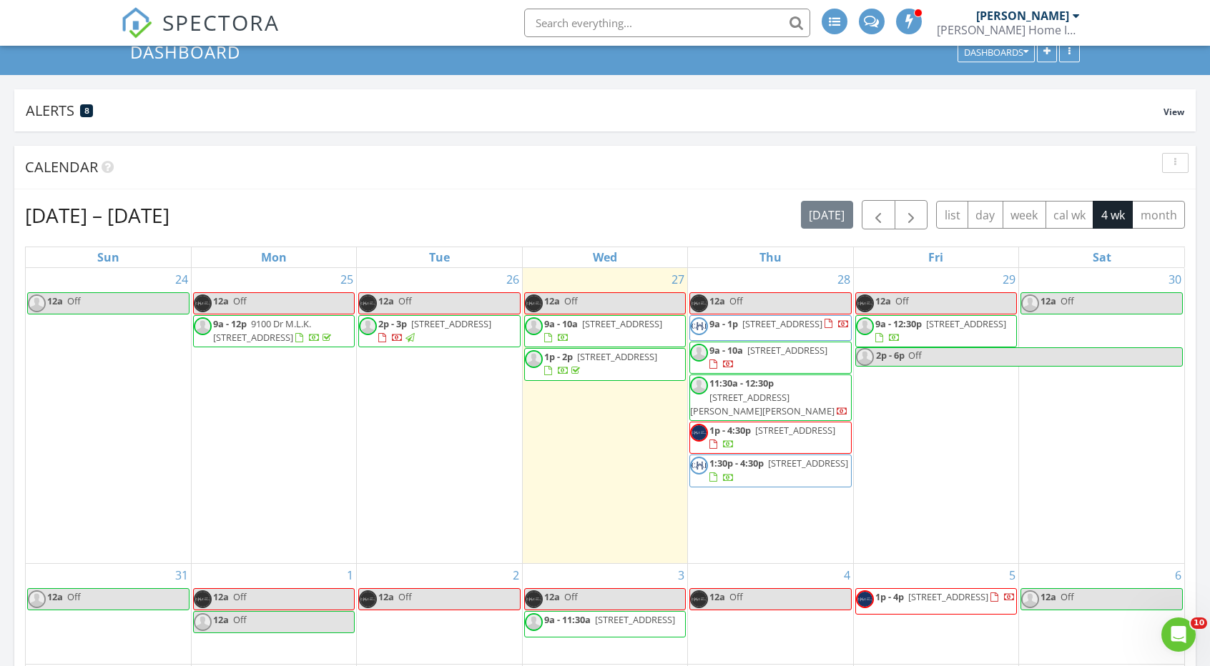
scroll to position [71, 0]
